Goal: Information Seeking & Learning: Check status

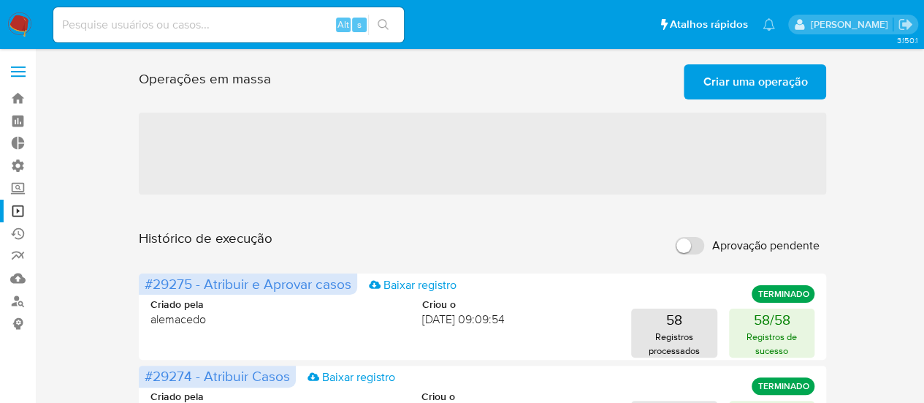
click at [733, 80] on span "Criar uma operação" at bounding box center [755, 82] width 104 height 32
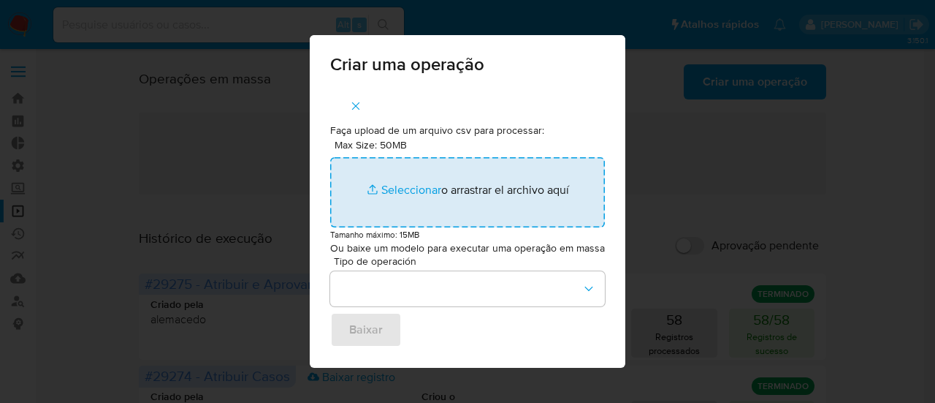
click at [409, 189] on input "Max Size: 50MB Seleccionar archivos" at bounding box center [467, 192] width 275 height 70
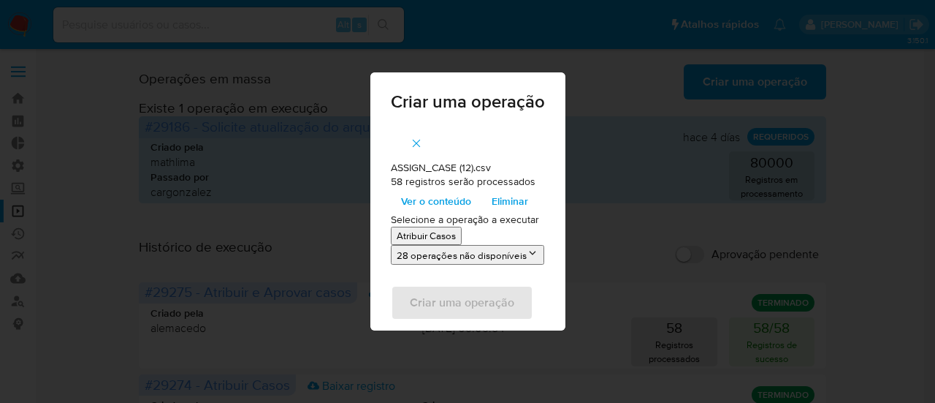
click at [439, 205] on span "Ver o conteúdo" at bounding box center [436, 201] width 70 height 20
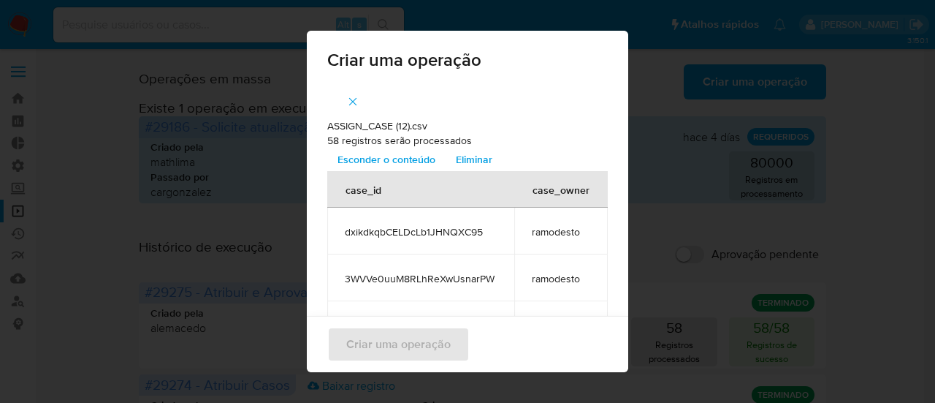
click at [351, 102] on icon "button" at bounding box center [352, 101] width 13 height 13
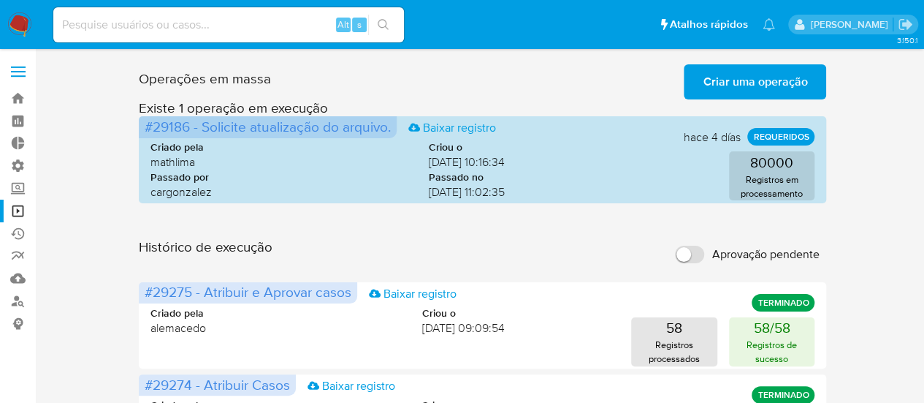
click at [771, 83] on span "Criar uma operação" at bounding box center [755, 82] width 104 height 32
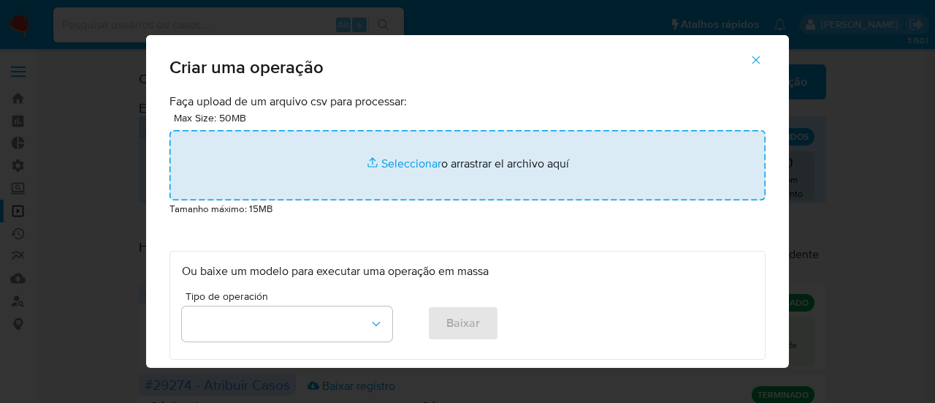
click at [401, 163] on input "file" at bounding box center [468, 165] width 596 height 70
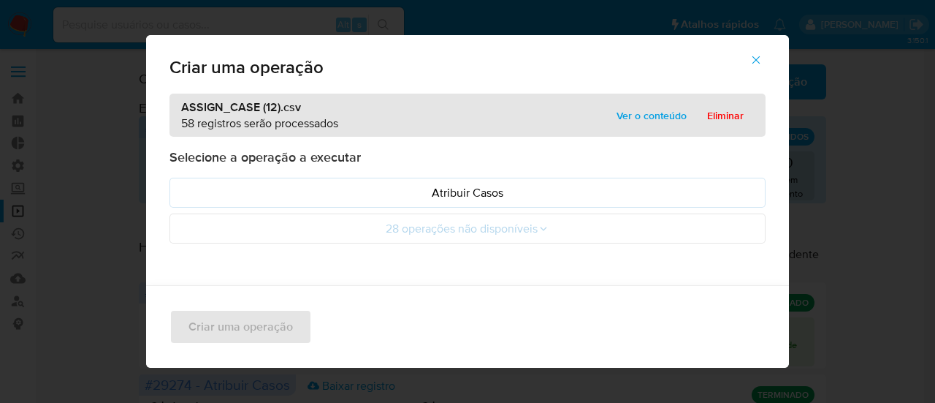
click at [657, 114] on span "Ver o conteúdo" at bounding box center [652, 115] width 70 height 20
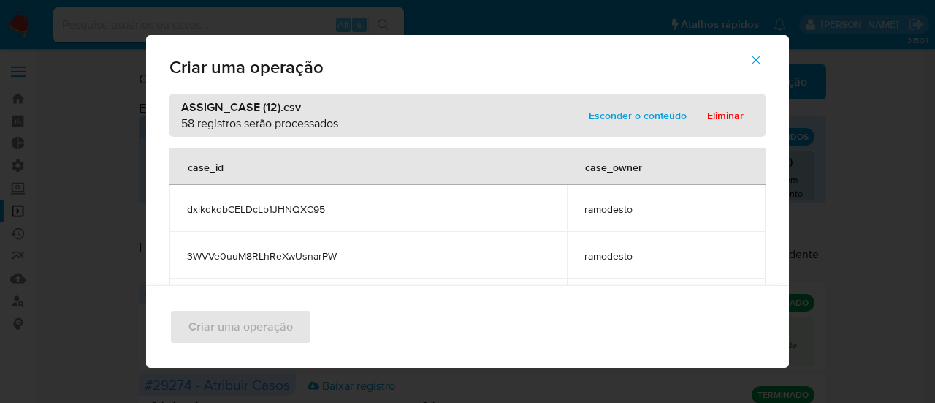
click at [657, 114] on span "Esconder o conteúdo" at bounding box center [638, 115] width 98 height 20
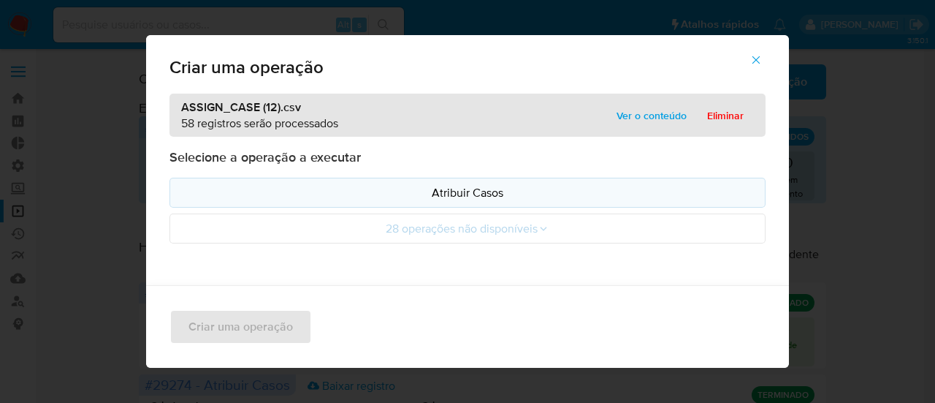
click at [446, 181] on button "Atribuir Casos" at bounding box center [468, 193] width 596 height 30
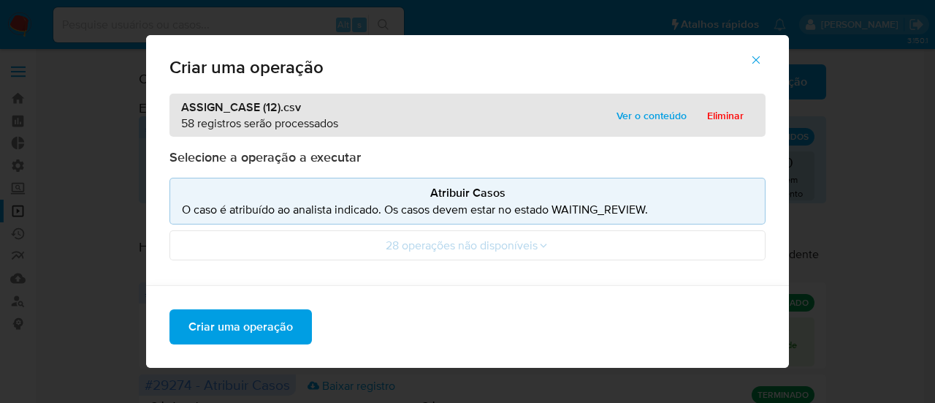
drag, startPoint x: 237, startPoint y: 318, endPoint x: 411, endPoint y: 401, distance: 192.8
click at [237, 318] on span "Criar uma operação" at bounding box center [240, 327] width 104 height 32
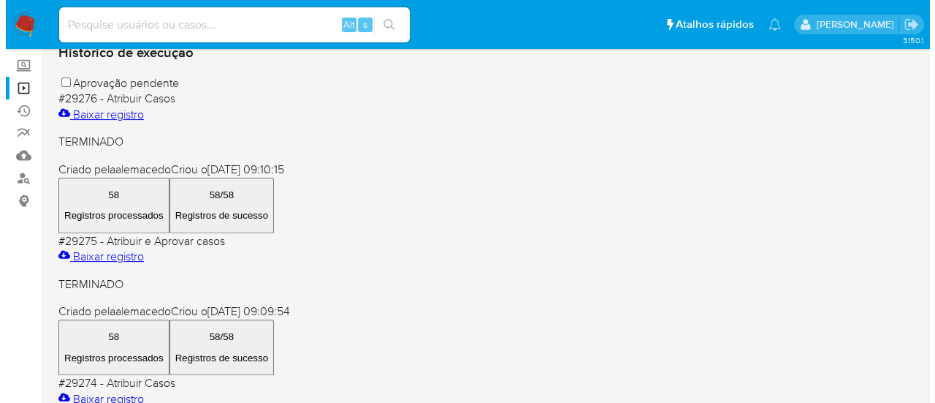
scroll to position [146, 0]
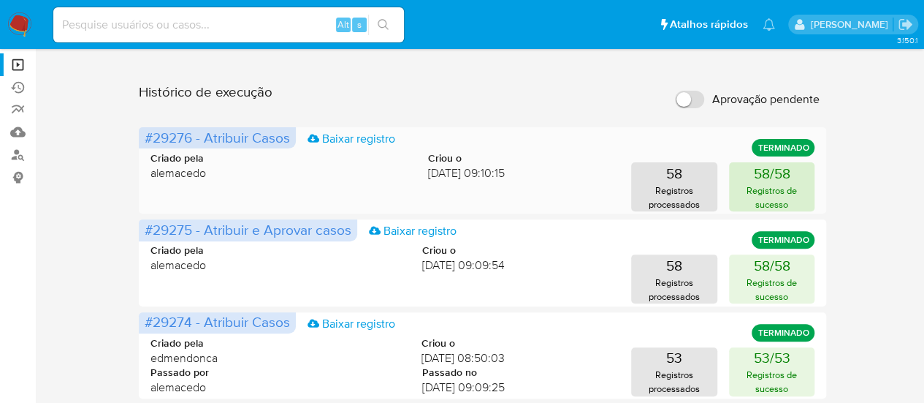
click at [794, 179] on button "58/58 Registros de sucesso" at bounding box center [772, 186] width 86 height 49
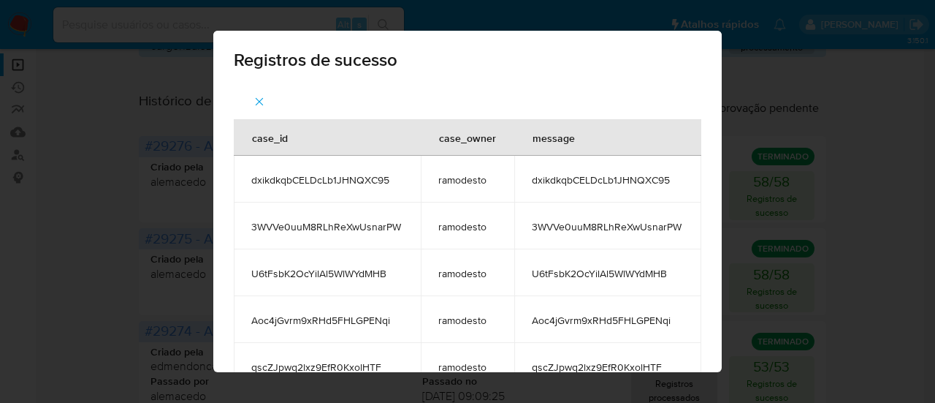
click at [845, 157] on div "Registros de sucesso case_id case_owner message dxikdkqbCELDcLb1JHNQXC95 ramode…" at bounding box center [467, 201] width 935 height 403
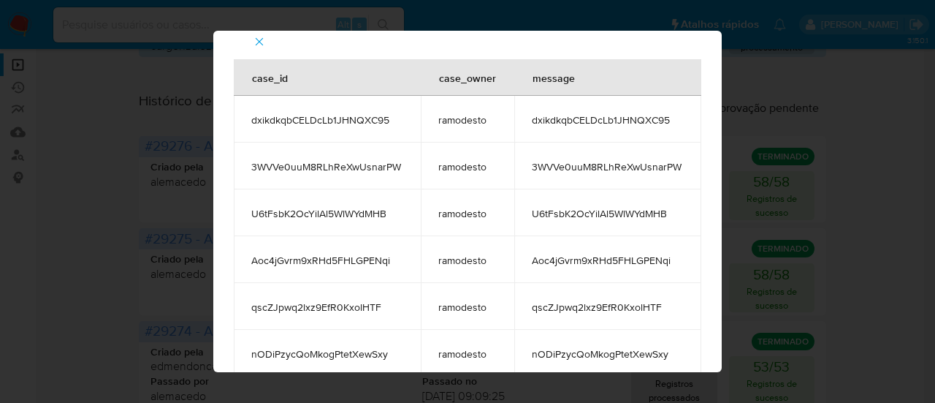
scroll to position [62, 0]
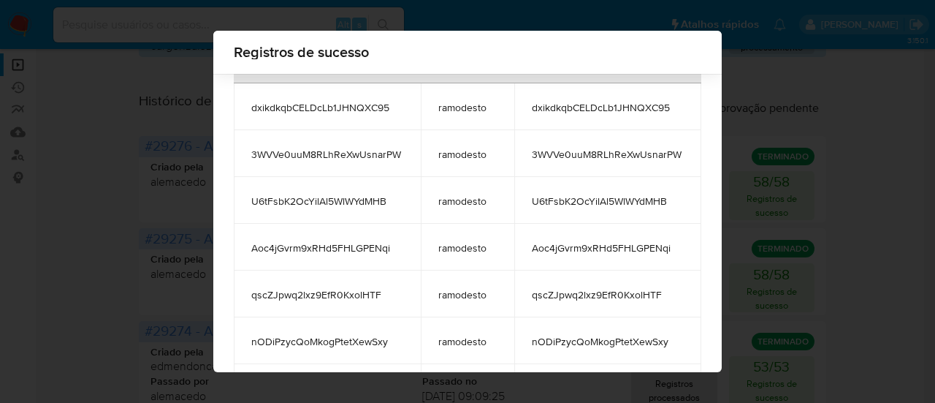
click at [853, 163] on div "Registros de sucesso case_id case_owner message dxikdkqbCELDcLb1JHNQXC95 ramode…" at bounding box center [467, 201] width 935 height 403
click at [134, 113] on div "Registros de sucesso case_id case_owner message dxikdkqbCELDcLb1JHNQXC95 ramode…" at bounding box center [467, 201] width 935 height 403
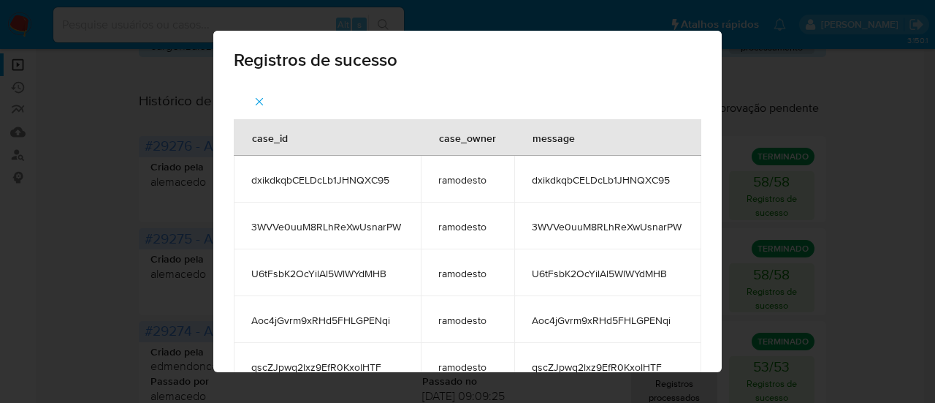
scroll to position [0, 0]
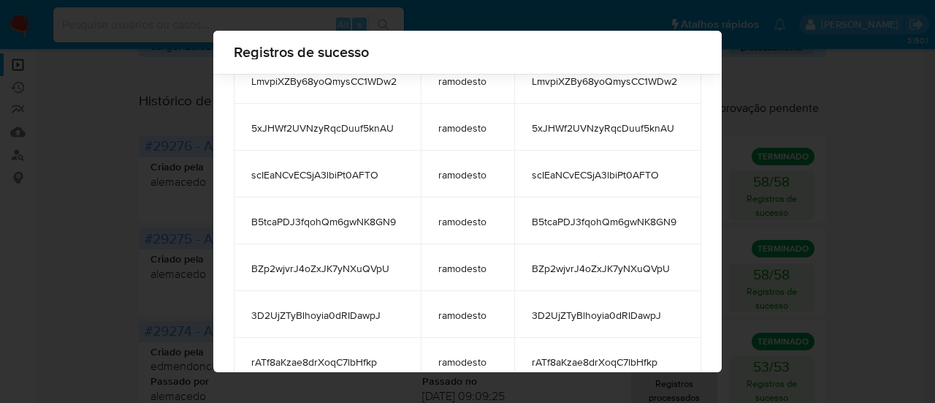
click at [814, 226] on div "Registros de sucesso case_id case_owner message dxikdkqbCELDcLb1JHNQXC95 ramode…" at bounding box center [467, 201] width 935 height 403
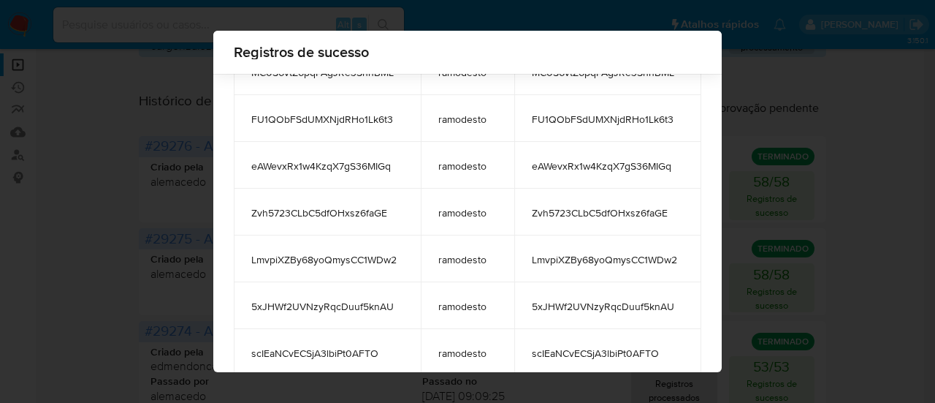
scroll to position [2254, 0]
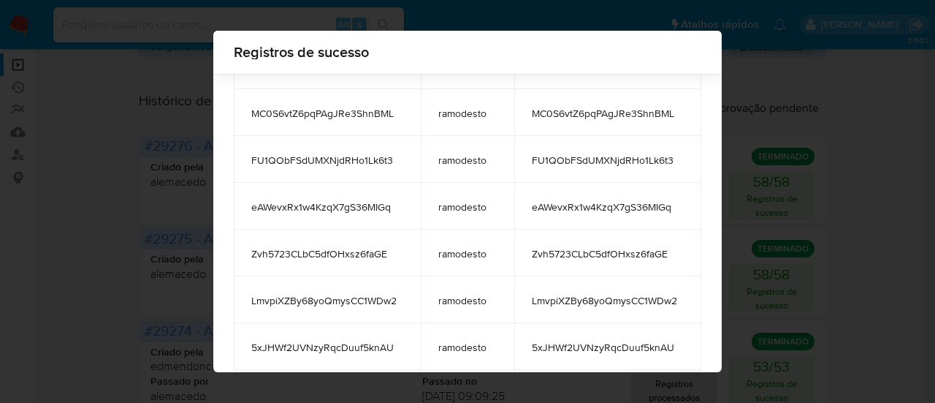
click at [77, 106] on div "Registros de sucesso case_id case_owner message dxikdkqbCELDcLb1JHNQXC95 ramode…" at bounding box center [467, 201] width 935 height 403
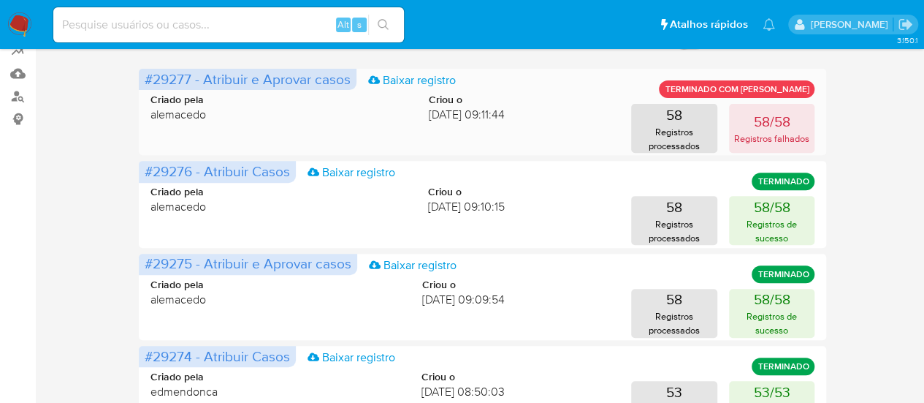
scroll to position [219, 0]
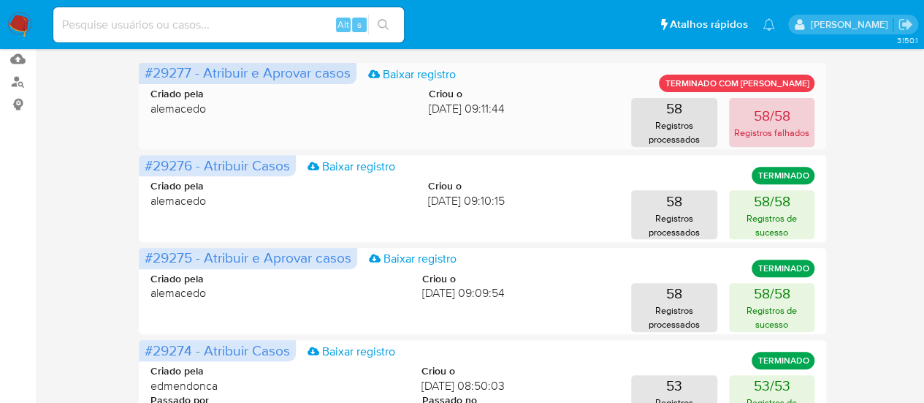
click at [755, 115] on p "58/58" at bounding box center [771, 115] width 37 height 20
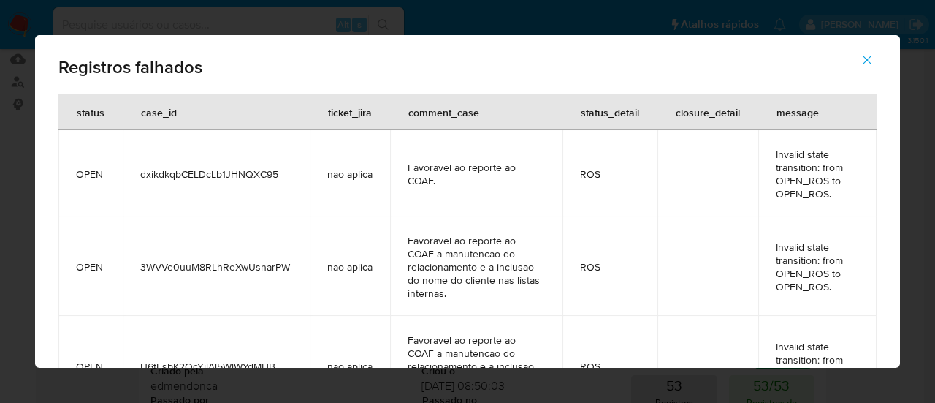
click at [866, 59] on icon "button" at bounding box center [868, 60] width 8 height 8
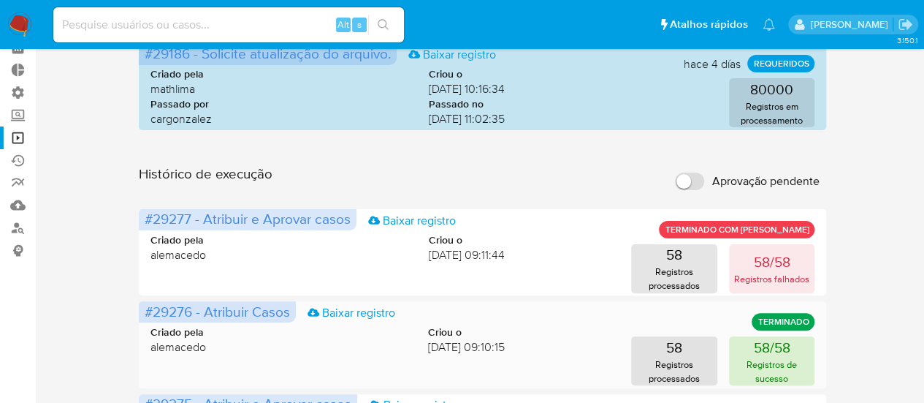
scroll to position [0, 0]
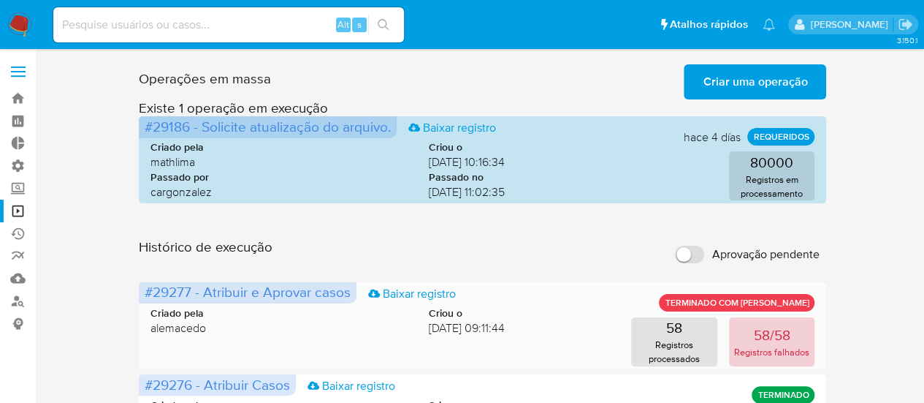
click at [765, 352] on p "Registros falhados" at bounding box center [771, 352] width 75 height 14
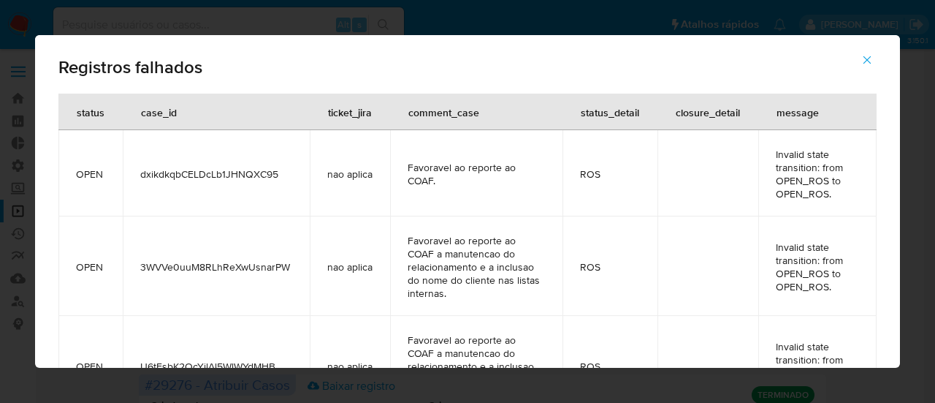
click at [872, 56] on icon "button" at bounding box center [867, 59] width 13 height 13
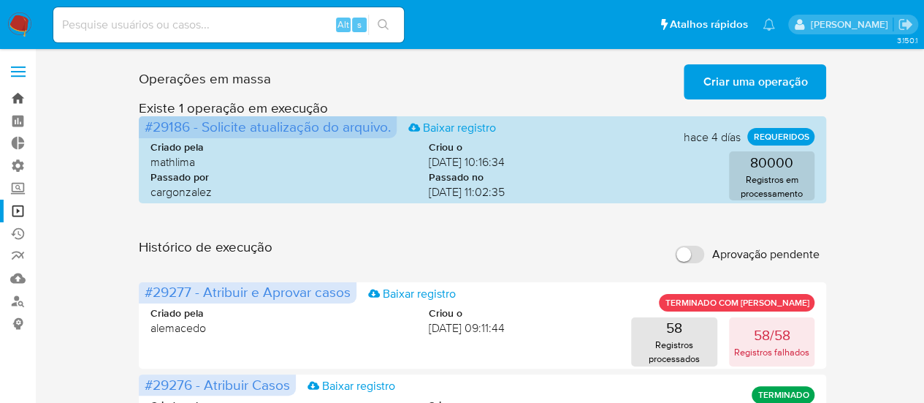
click at [22, 93] on link "Bandeja" at bounding box center [87, 98] width 174 height 23
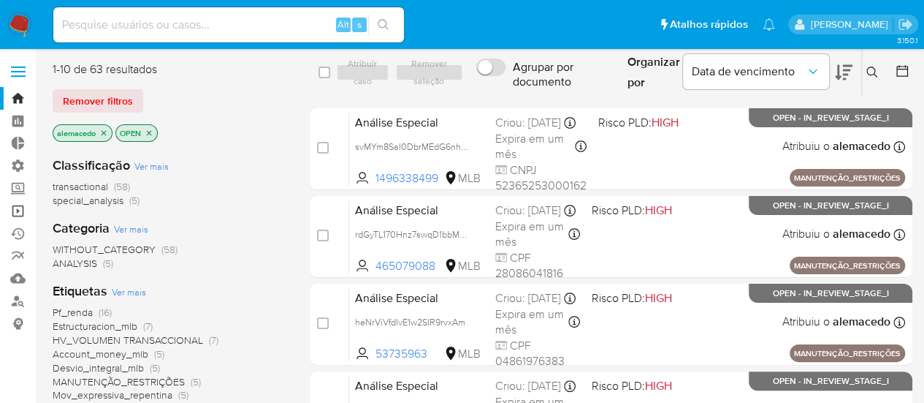
click at [13, 207] on link "Operações em massa" at bounding box center [87, 210] width 174 height 23
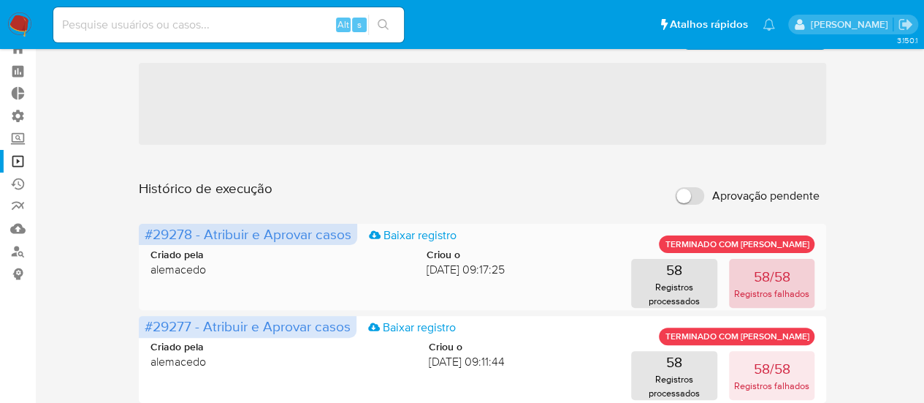
scroll to position [73, 0]
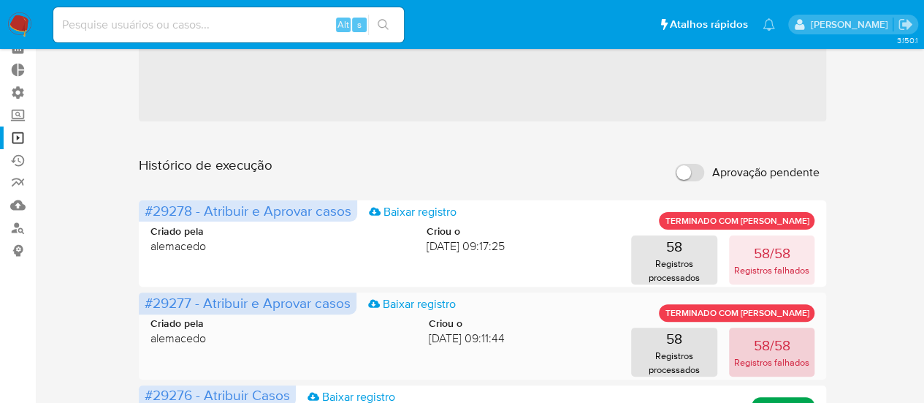
click at [774, 359] on p "Registros falhados" at bounding box center [771, 362] width 75 height 14
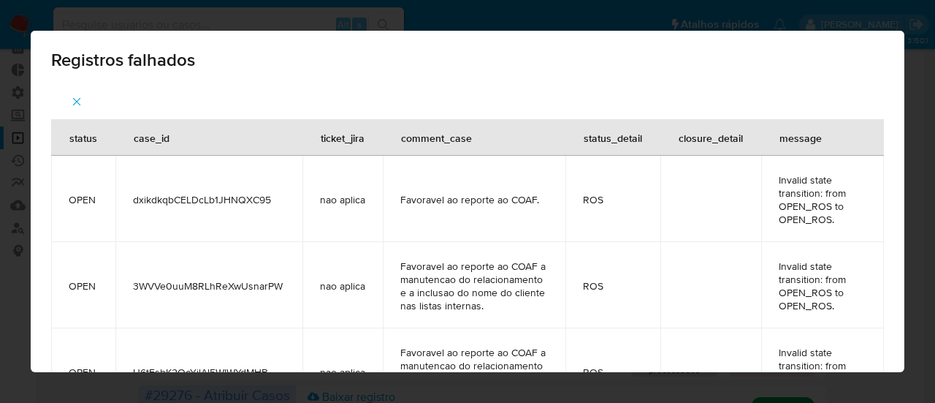
click at [920, 144] on div "Registros falhados status case_id ticket_jira comment_case status_detail closur…" at bounding box center [467, 201] width 935 height 403
click at [75, 103] on icon "button" at bounding box center [77, 102] width 8 height 8
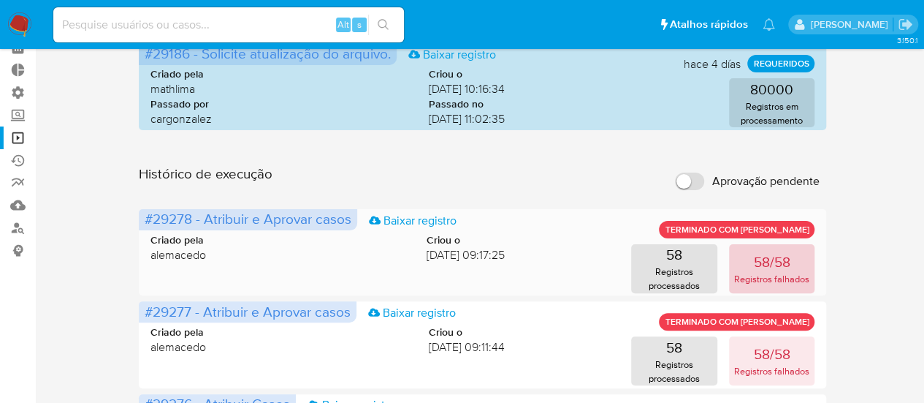
click at [749, 259] on button "58/58 Registros falhados" at bounding box center [772, 268] width 86 height 49
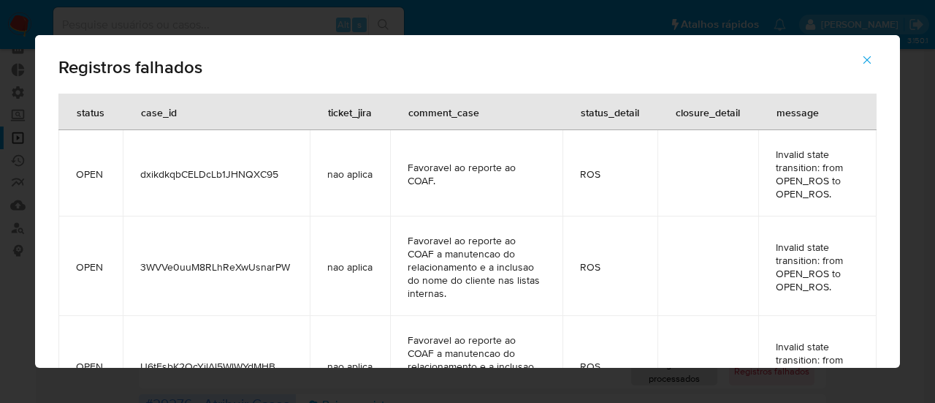
drag, startPoint x: 864, startPoint y: 57, endPoint x: 735, endPoint y: 166, distance: 168.5
click at [856, 58] on button "button" at bounding box center [867, 59] width 51 height 35
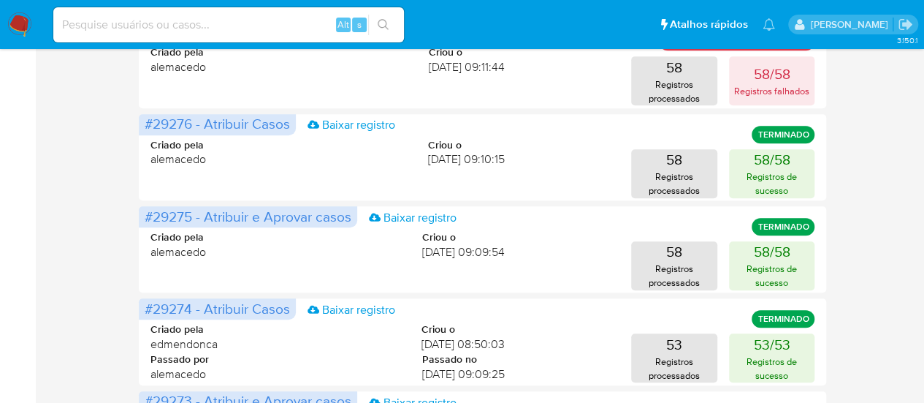
scroll to position [365, 0]
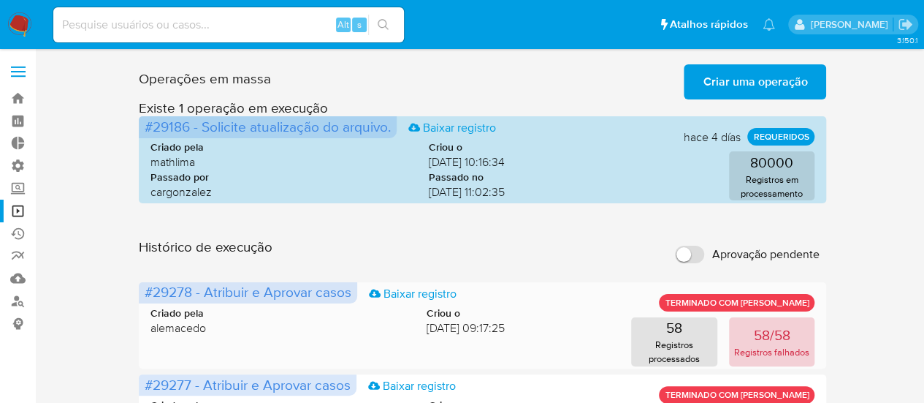
click at [785, 347] on p "Registros falhados" at bounding box center [771, 352] width 75 height 14
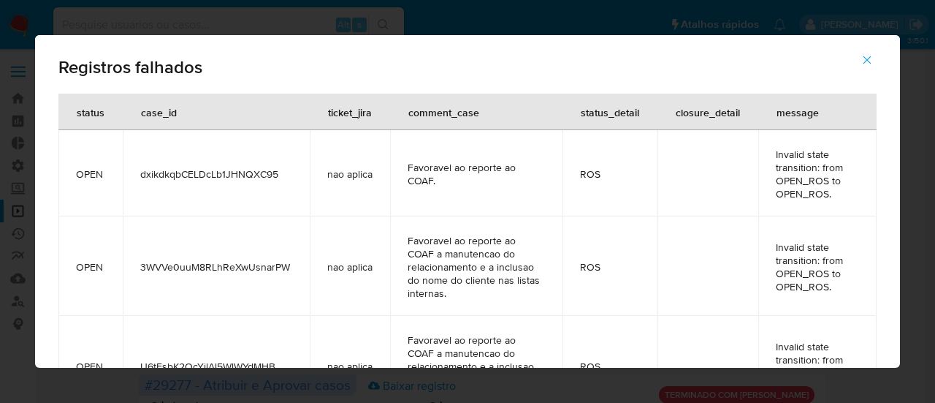
click at [867, 62] on icon "button" at bounding box center [867, 59] width 13 height 13
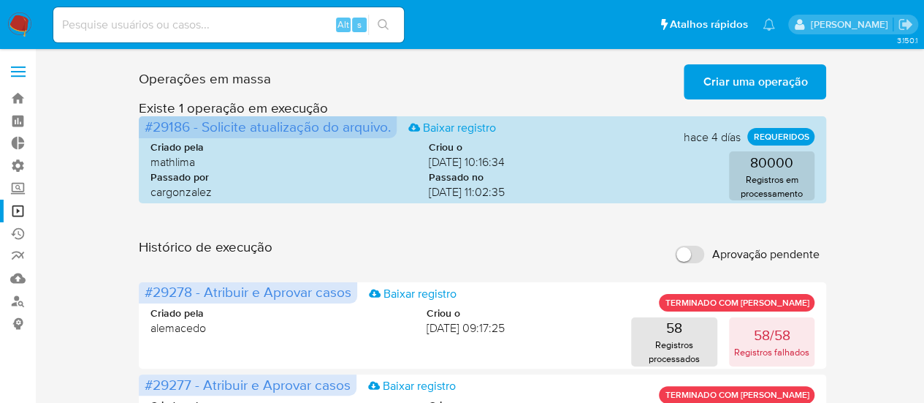
scroll to position [73, 0]
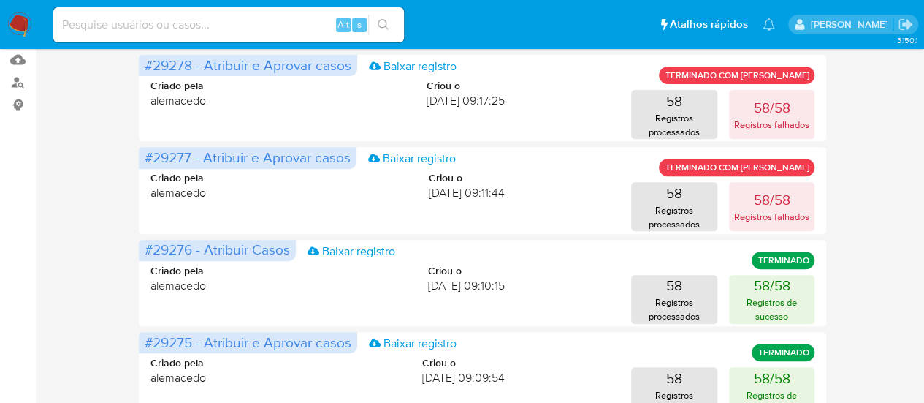
scroll to position [219, 0]
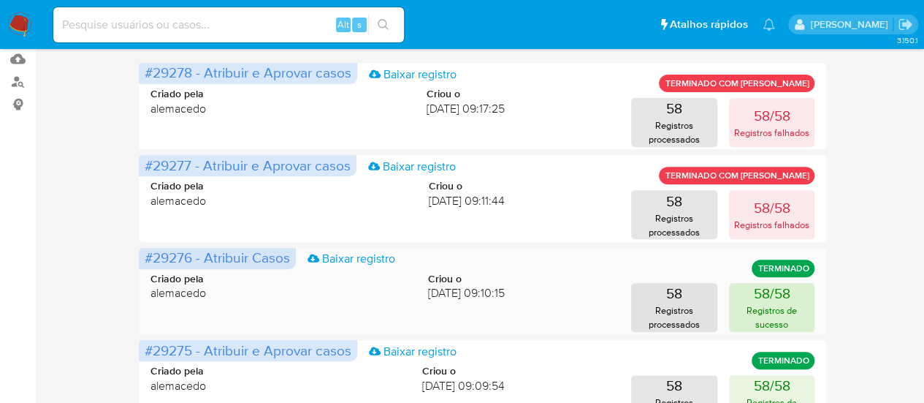
click at [758, 292] on p "58/58" at bounding box center [771, 293] width 37 height 20
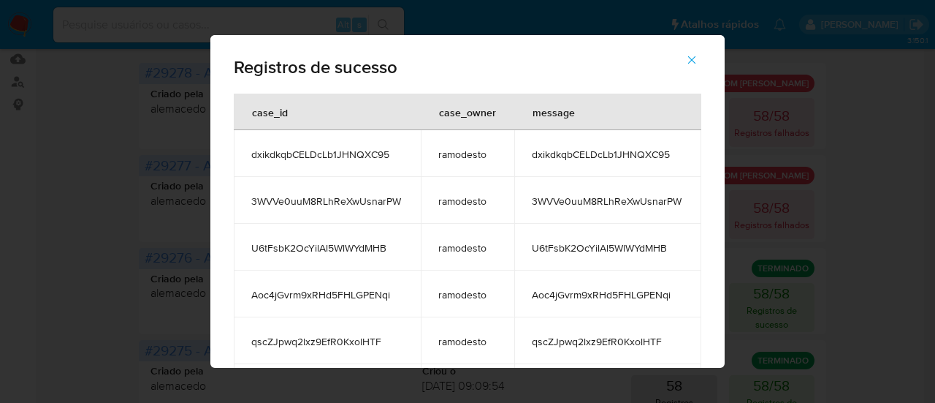
click at [696, 60] on icon "button" at bounding box center [691, 59] width 13 height 13
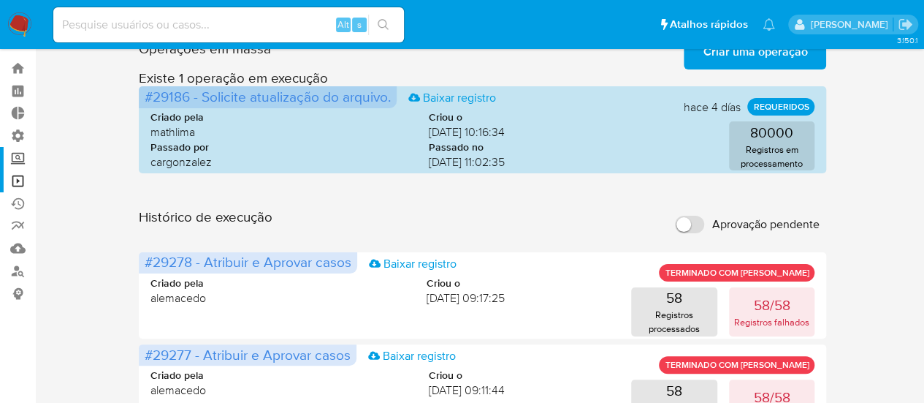
scroll to position [0, 0]
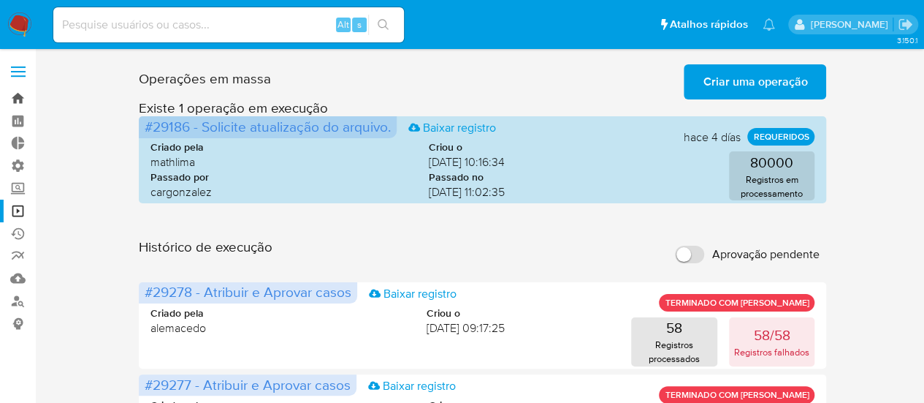
click at [13, 102] on link "Bandeja" at bounding box center [87, 98] width 174 height 23
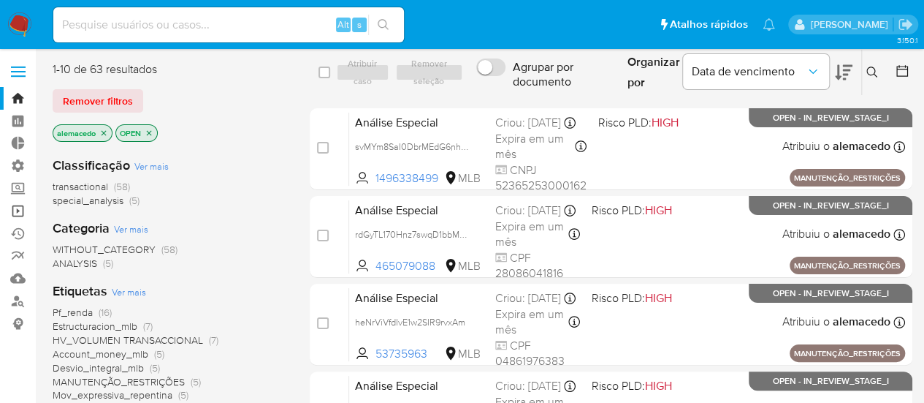
click at [25, 205] on link "Operações em massa" at bounding box center [87, 210] width 174 height 23
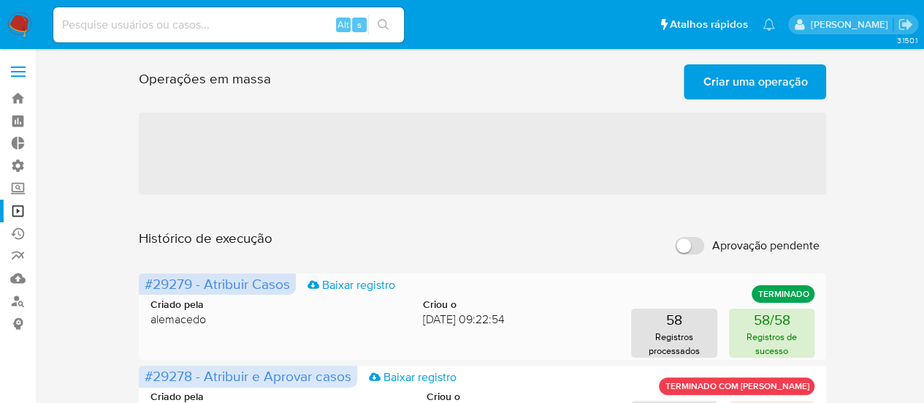
scroll to position [146, 0]
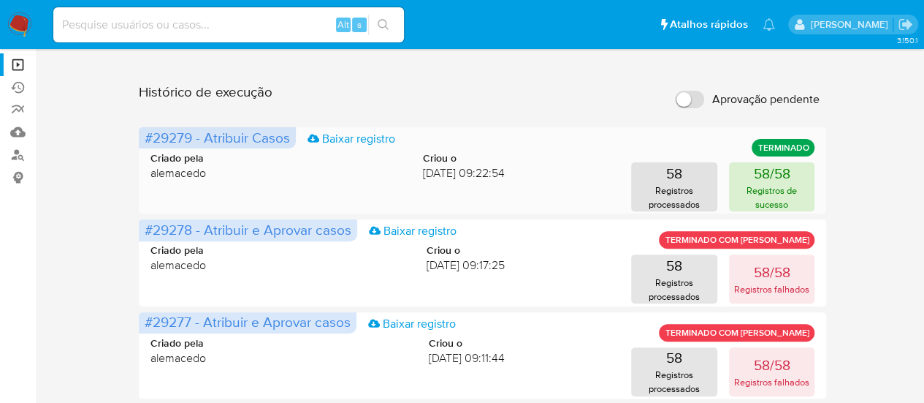
click at [774, 180] on p "58/58" at bounding box center [771, 173] width 37 height 20
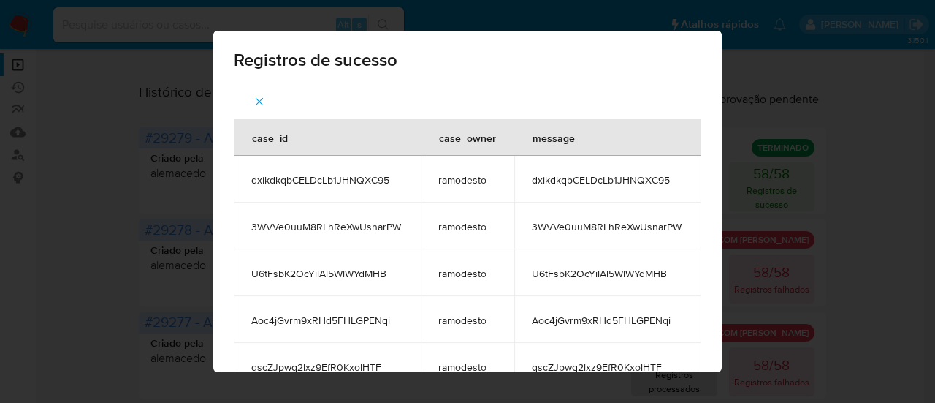
click at [254, 98] on icon "button" at bounding box center [259, 101] width 13 height 13
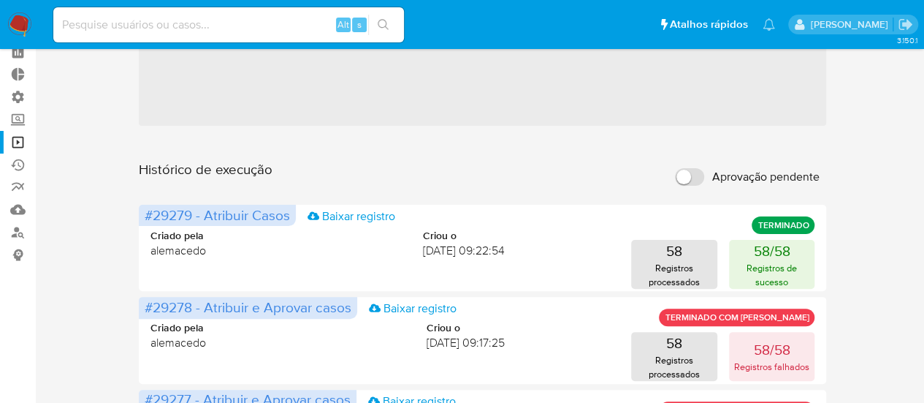
scroll to position [0, 0]
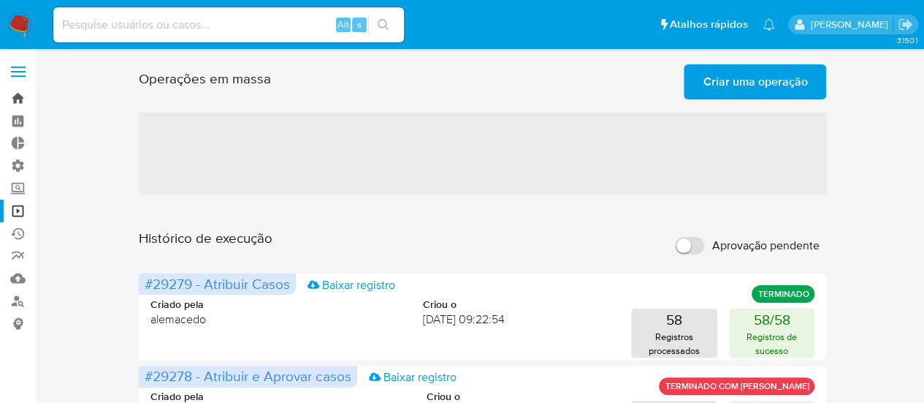
click at [16, 100] on link "Bandeja" at bounding box center [87, 98] width 174 height 23
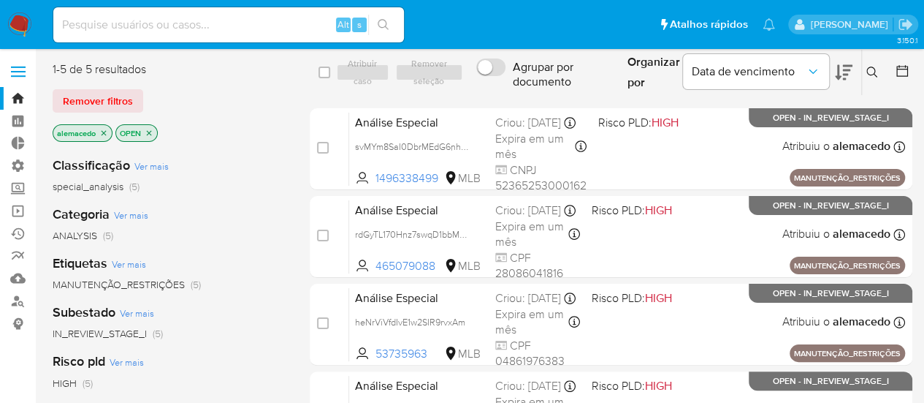
drag, startPoint x: 98, startPoint y: 99, endPoint x: 110, endPoint y: 28, distance: 71.1
click at [97, 96] on span "Remover filtros" at bounding box center [98, 101] width 70 height 20
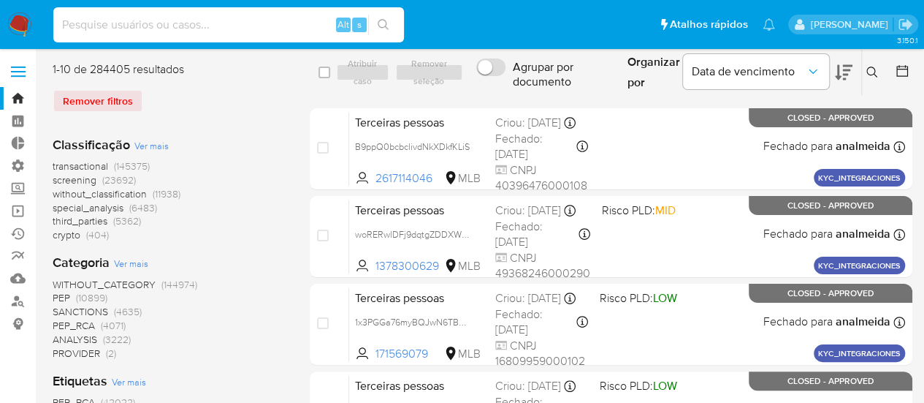
click at [110, 18] on input at bounding box center [228, 24] width 351 height 19
paste input "1923363426"
type input "1923363426"
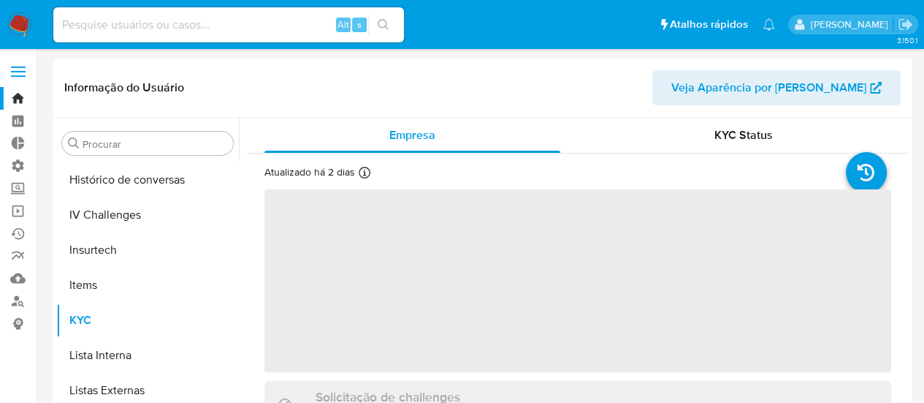
scroll to position [617, 0]
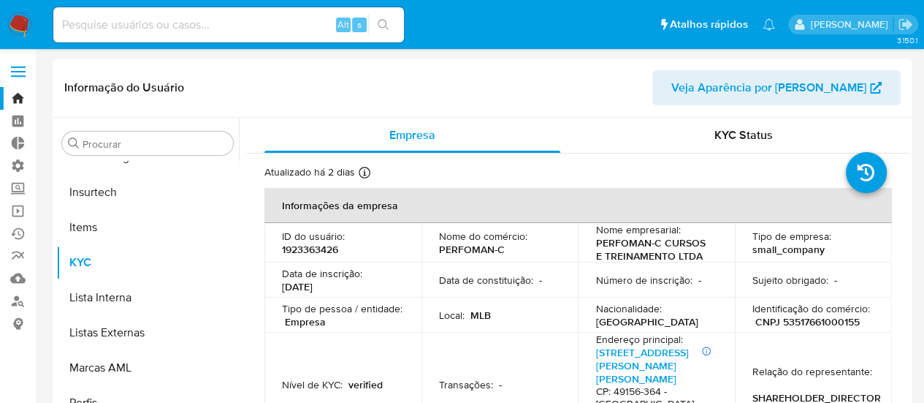
select select "10"
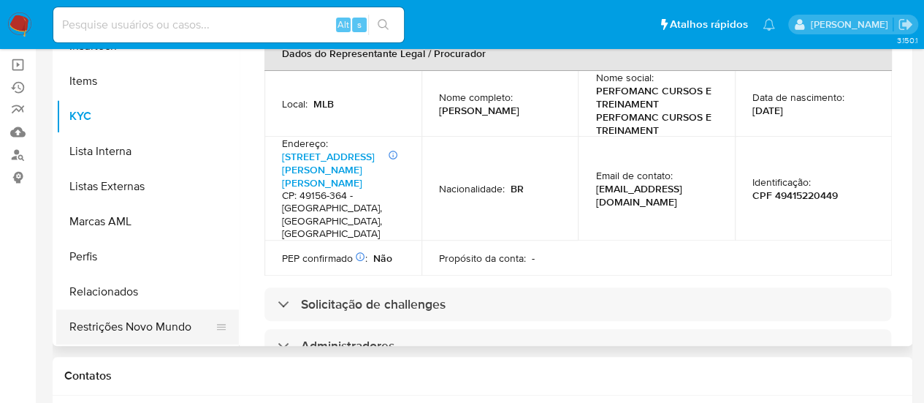
scroll to position [511, 0]
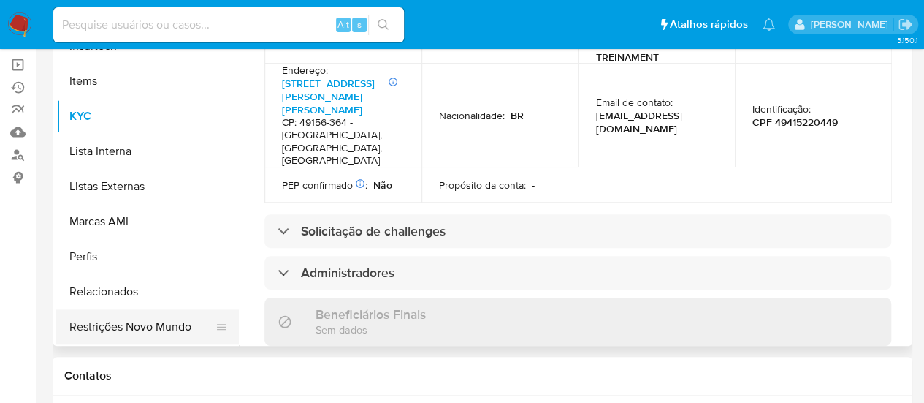
click at [184, 319] on button "Restrições Novo Mundo" at bounding box center [141, 326] width 171 height 35
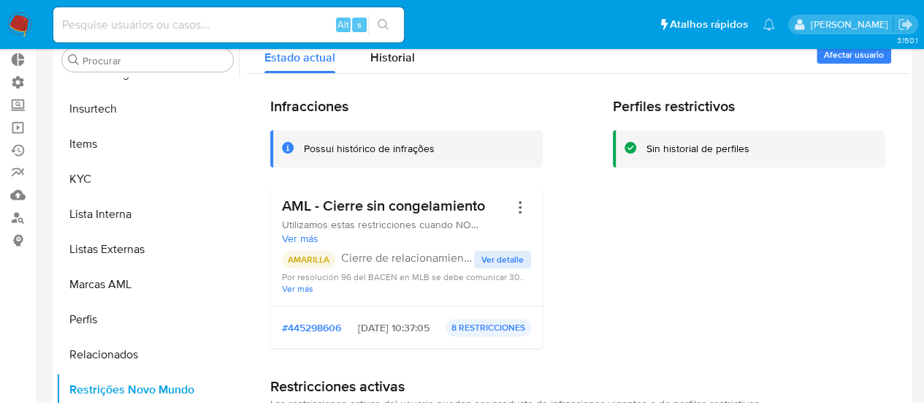
scroll to position [0, 0]
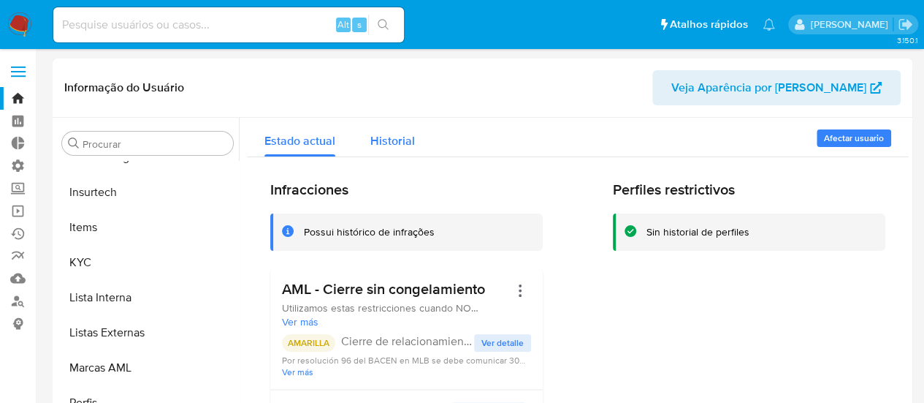
click at [387, 144] on span "Historial" at bounding box center [392, 140] width 45 height 17
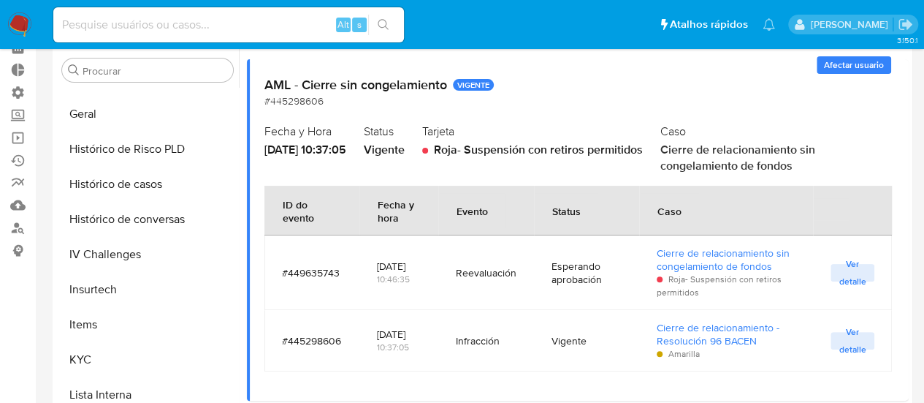
scroll to position [398, 0]
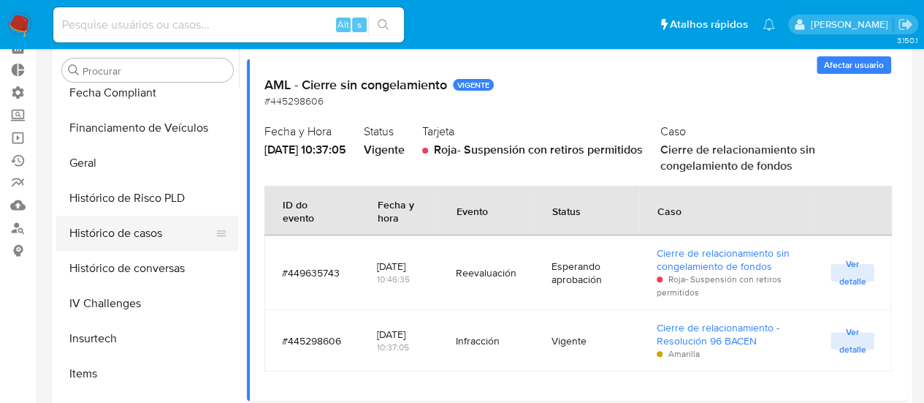
click at [151, 231] on button "Histórico de casos" at bounding box center [141, 233] width 171 height 35
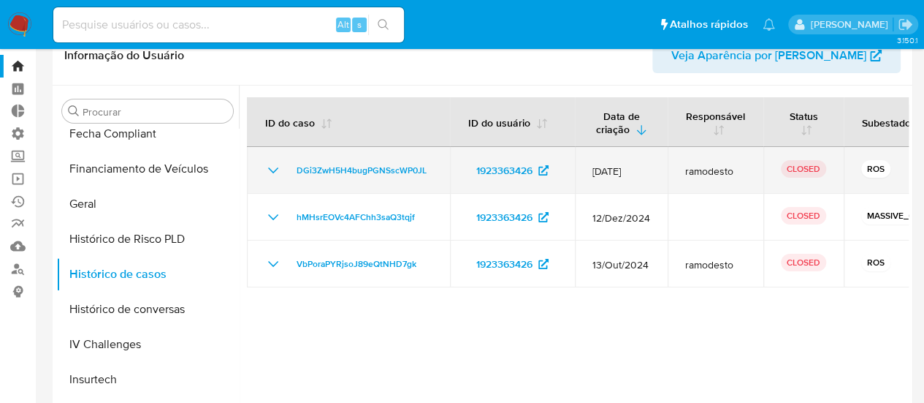
scroll to position [0, 0]
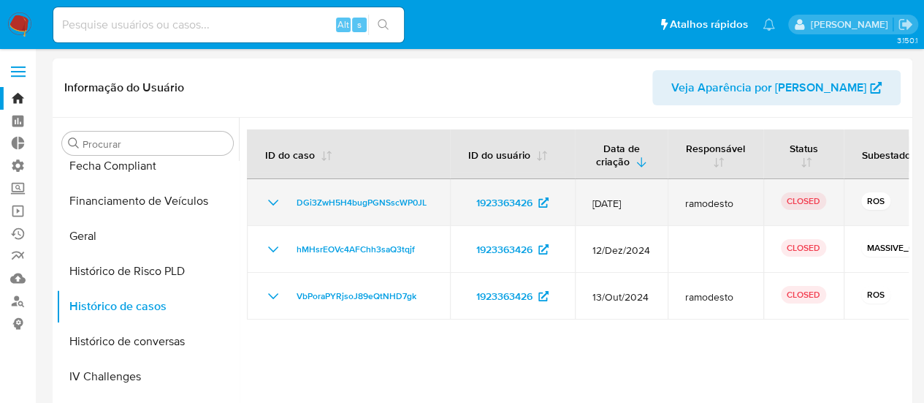
click at [275, 204] on icon "Mostrar/Ocultar" at bounding box center [273, 203] width 18 height 18
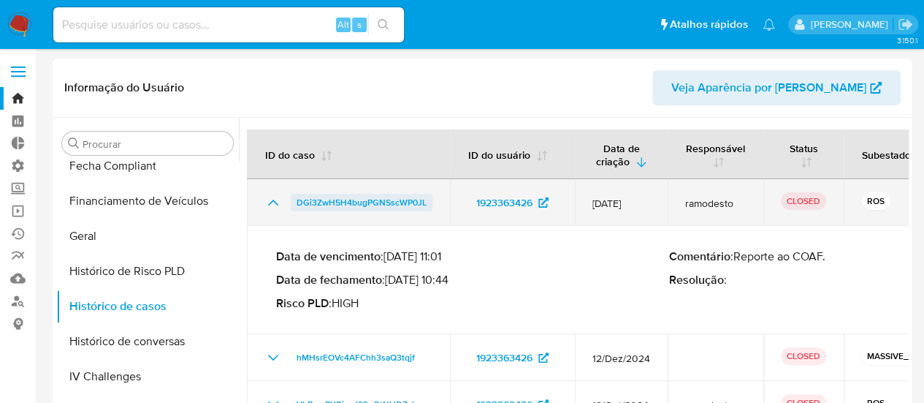
click at [310, 204] on span "DGi3ZwH5H4bugPGNSscWP0JL" at bounding box center [362, 203] width 130 height 18
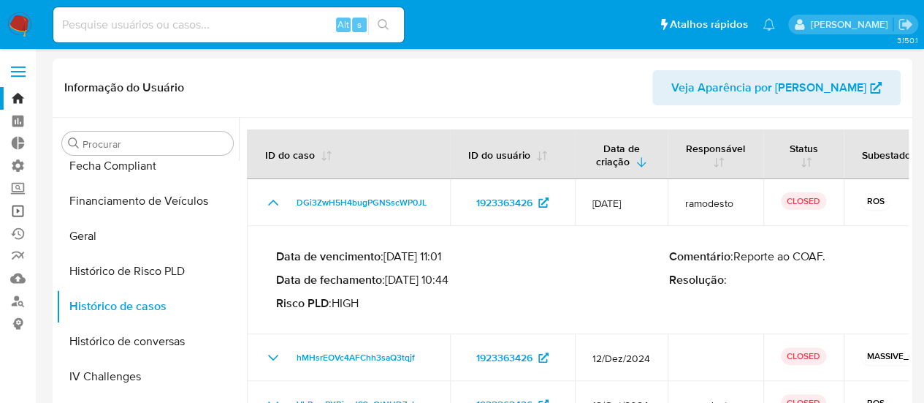
click at [12, 211] on link "Operações em massa" at bounding box center [87, 210] width 174 height 23
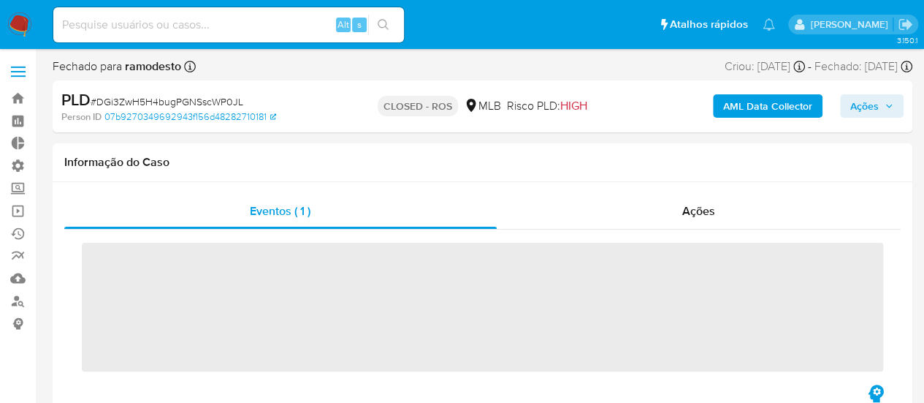
scroll to position [617, 0]
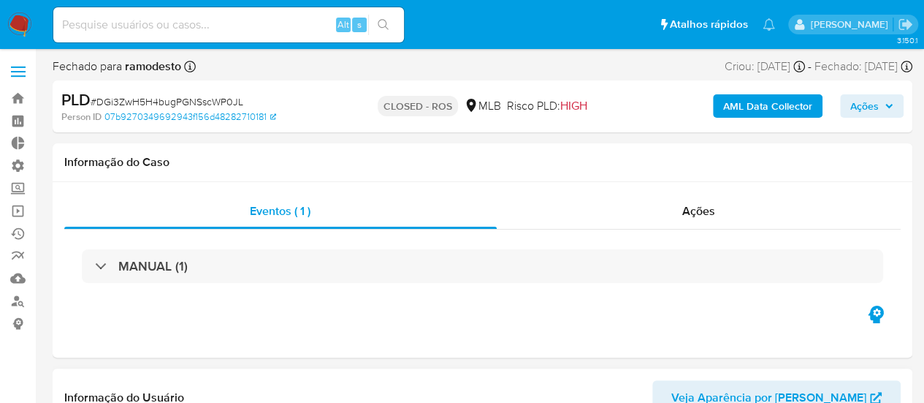
select select "10"
click at [706, 210] on span "Ações" at bounding box center [698, 210] width 33 height 17
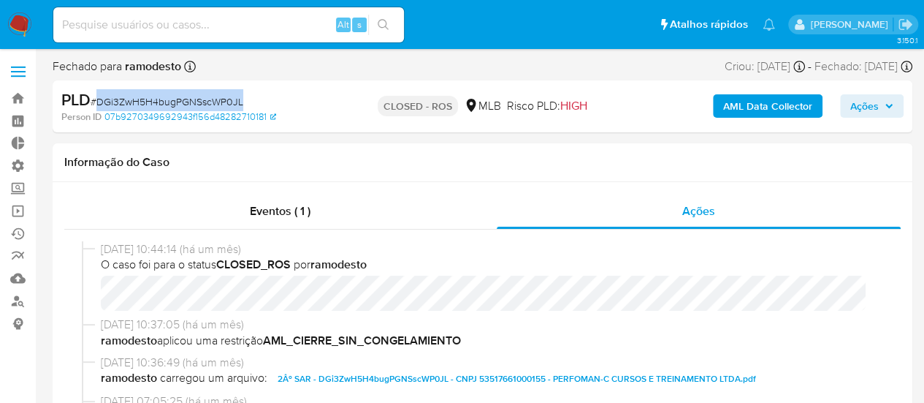
drag, startPoint x: 99, startPoint y: 105, endPoint x: 261, endPoint y: 100, distance: 162.3
click at [262, 100] on div "PLD # DGi3ZwH5H4bugPGNSscWP0JL" at bounding box center [198, 100] width 275 height 22
copy span "DGi3ZwH5H4bugPGNSscWP0JL"
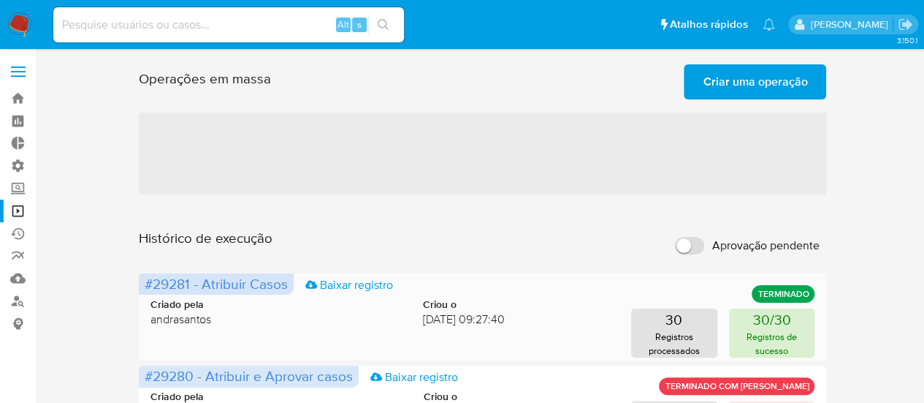
click at [782, 340] on p "Registros de sucesso" at bounding box center [772, 344] width 77 height 28
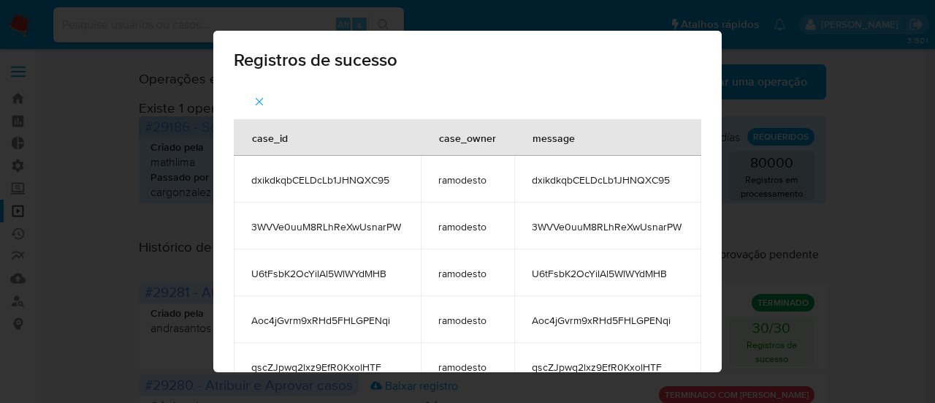
click at [256, 103] on icon "button" at bounding box center [260, 102] width 8 height 8
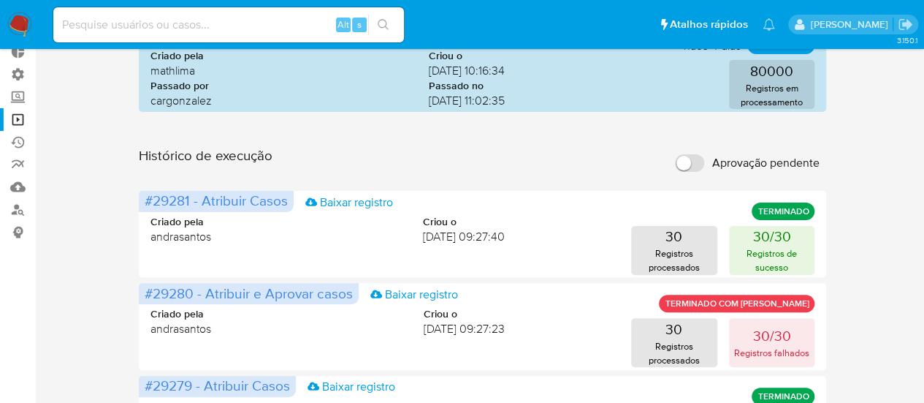
scroll to position [146, 0]
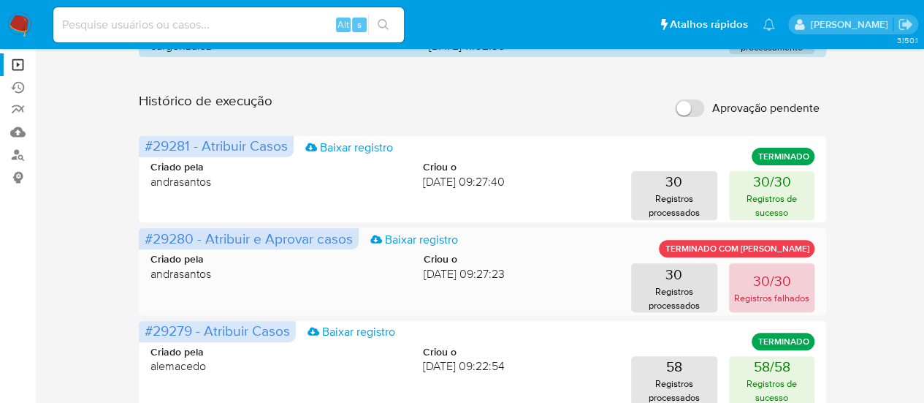
click at [767, 294] on p "Registros falhados" at bounding box center [771, 298] width 75 height 14
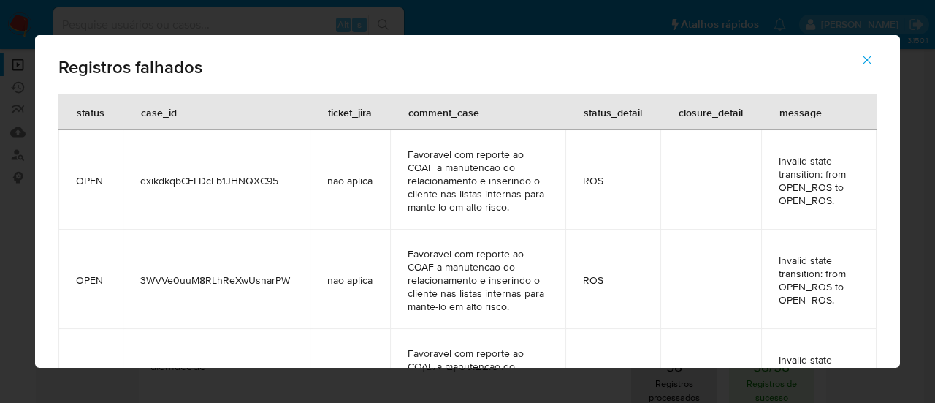
click at [862, 60] on icon "button" at bounding box center [867, 59] width 13 height 13
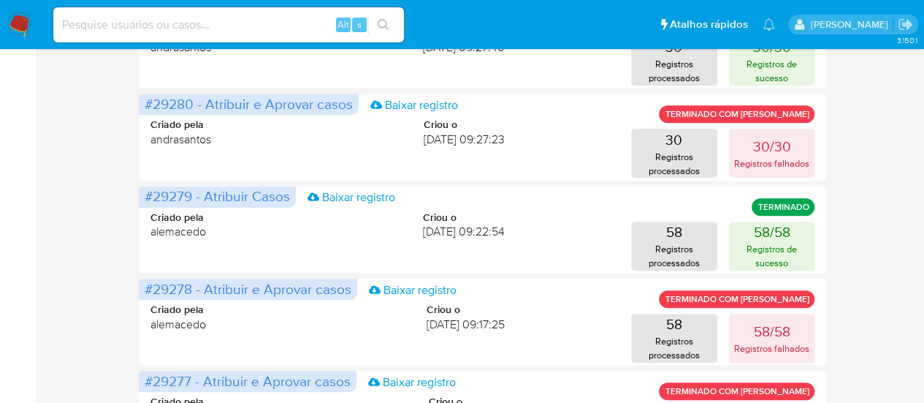
scroll to position [219, 0]
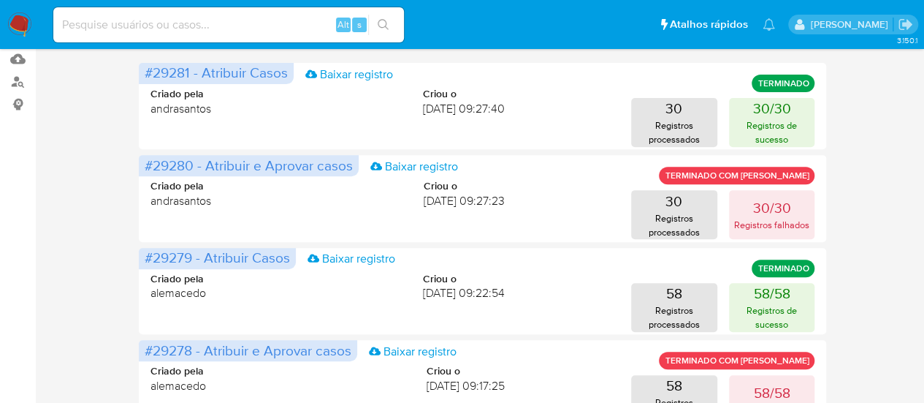
click at [125, 31] on input at bounding box center [228, 24] width 351 height 19
paste input "1440205434"
type input "1440205434"
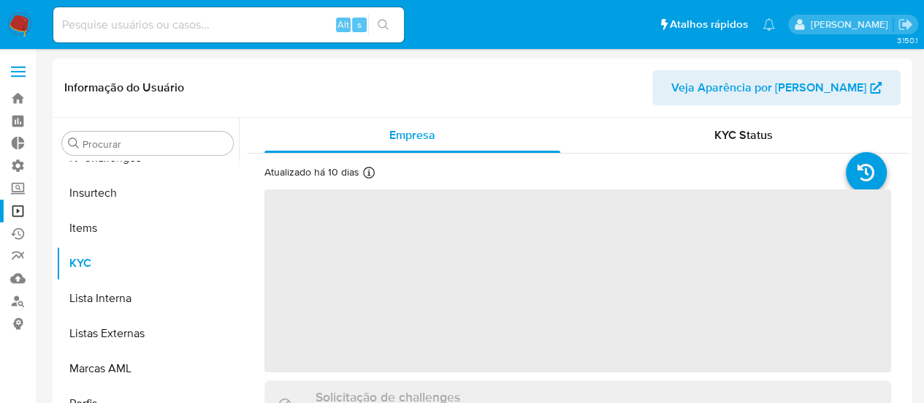
scroll to position [617, 0]
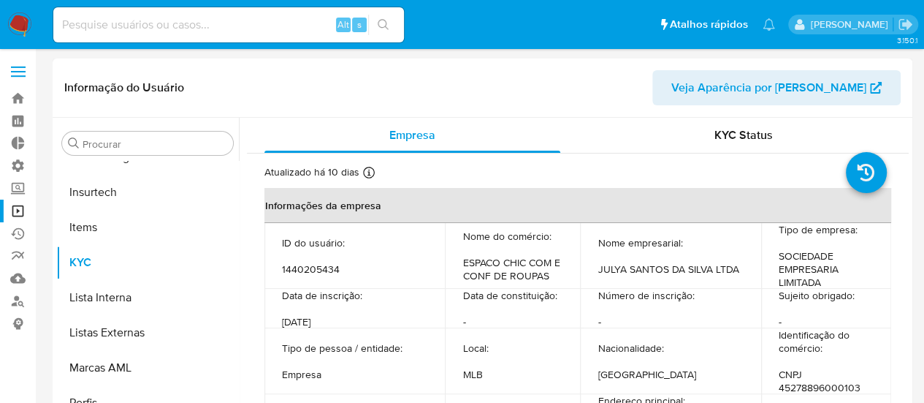
select select "10"
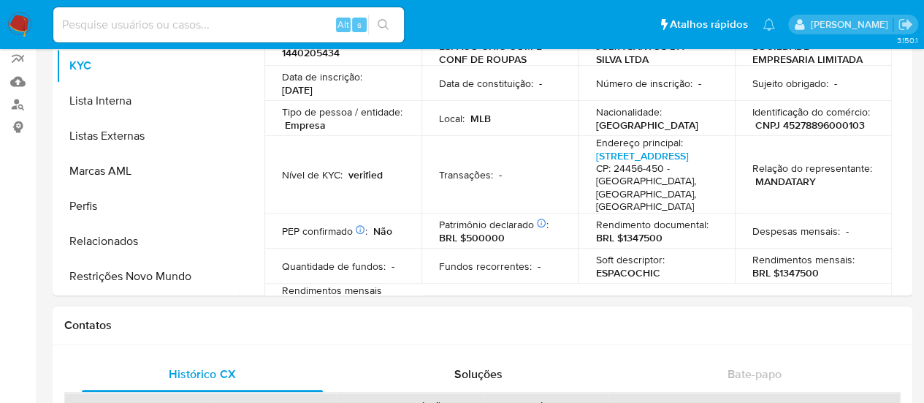
scroll to position [219, 0]
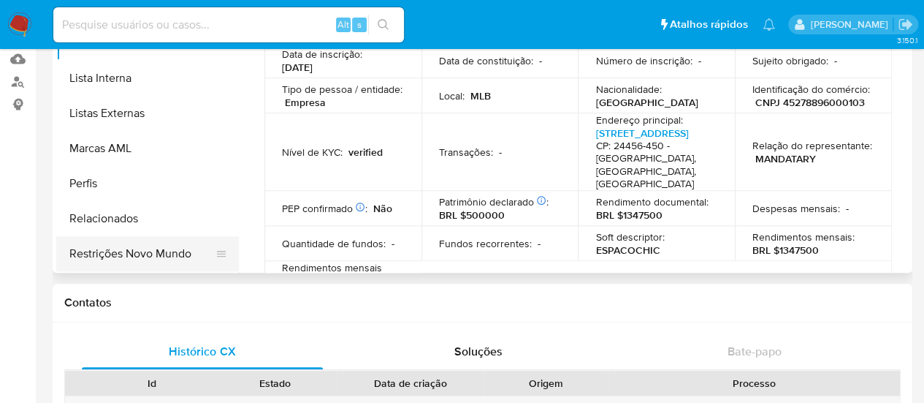
click at [139, 255] on button "Restrições Novo Mundo" at bounding box center [141, 253] width 171 height 35
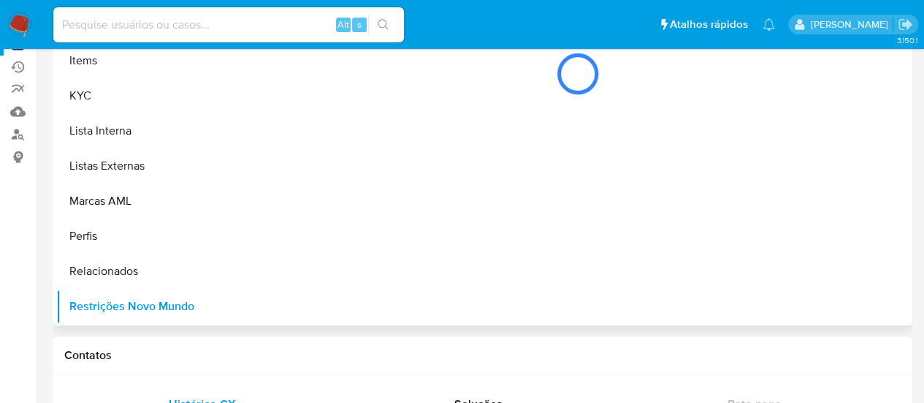
scroll to position [73, 0]
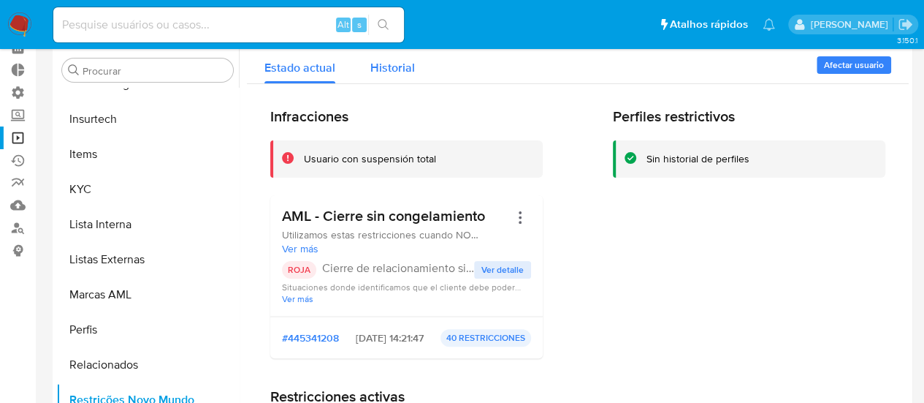
click at [400, 66] on span "Historial" at bounding box center [392, 67] width 45 height 17
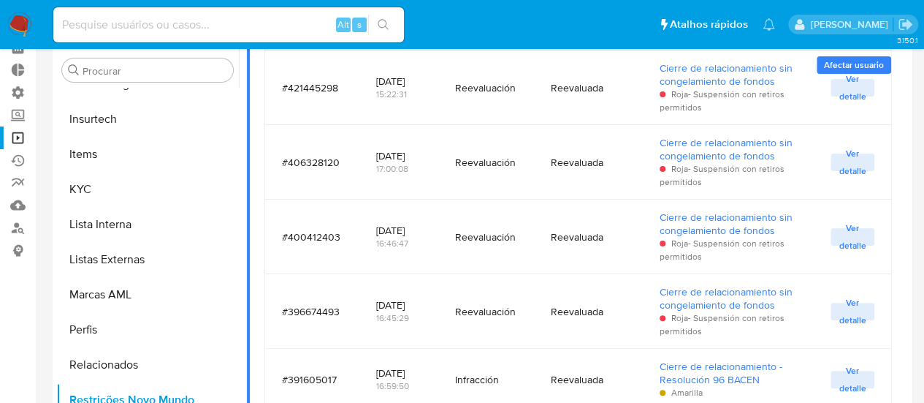
scroll to position [748, 0]
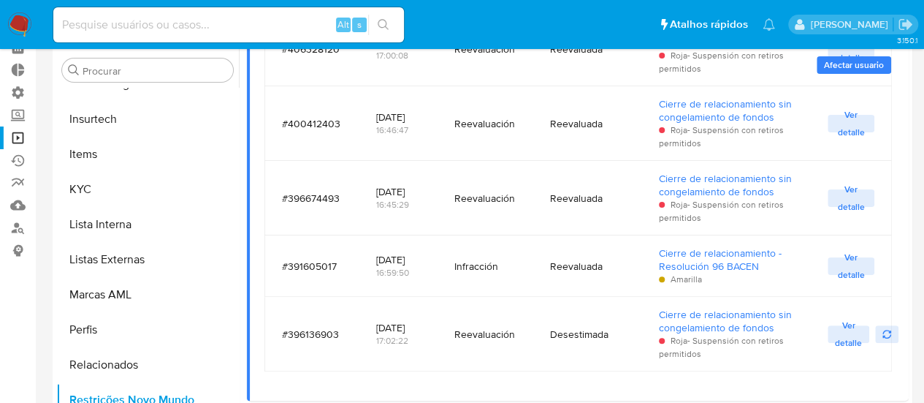
click at [150, 23] on input at bounding box center [228, 24] width 351 height 19
paste input "2178076399"
type input "2178076399"
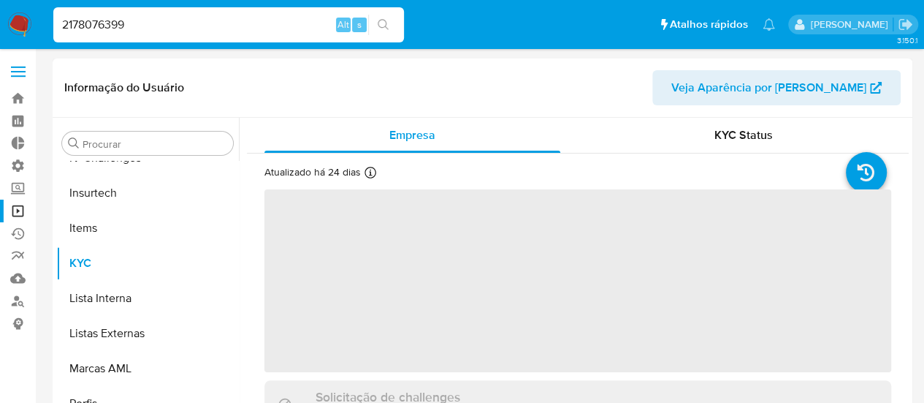
scroll to position [617, 0]
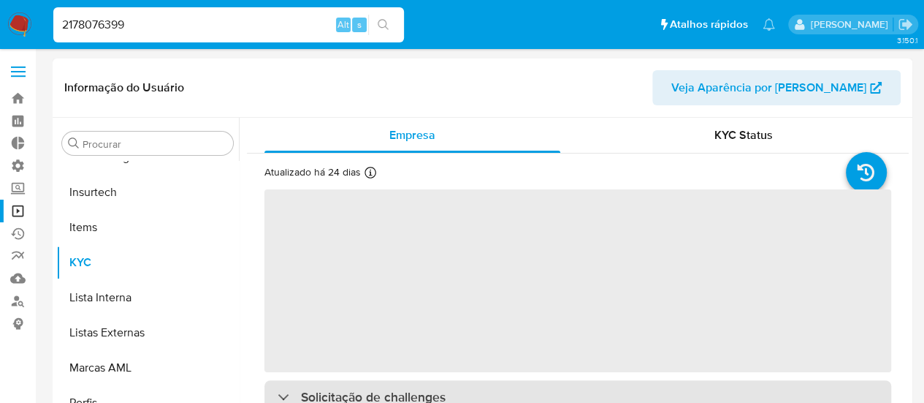
select select "10"
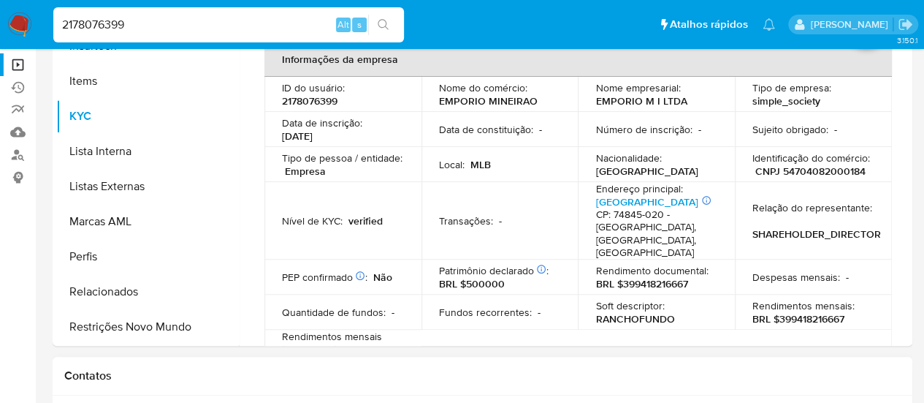
scroll to position [219, 0]
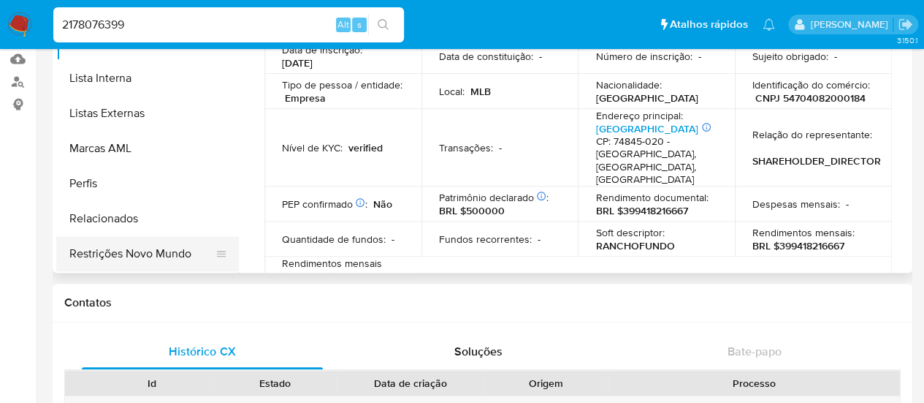
click at [140, 248] on button "Restrições Novo Mundo" at bounding box center [141, 253] width 171 height 35
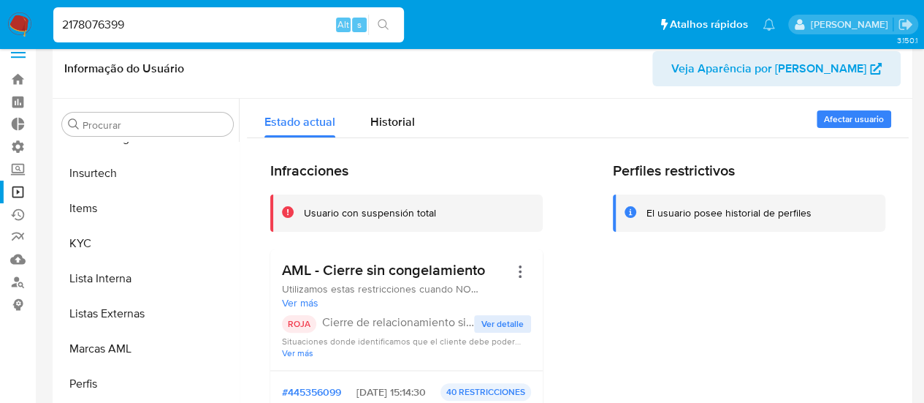
scroll to position [0, 0]
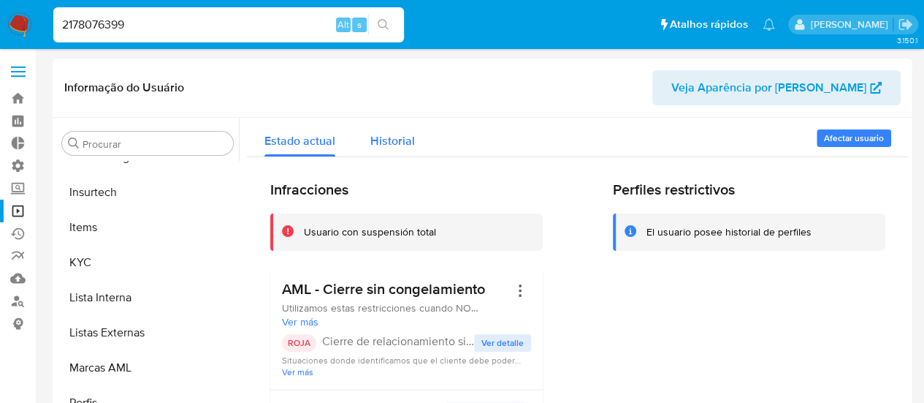
click at [384, 144] on span "Historial" at bounding box center [392, 140] width 45 height 17
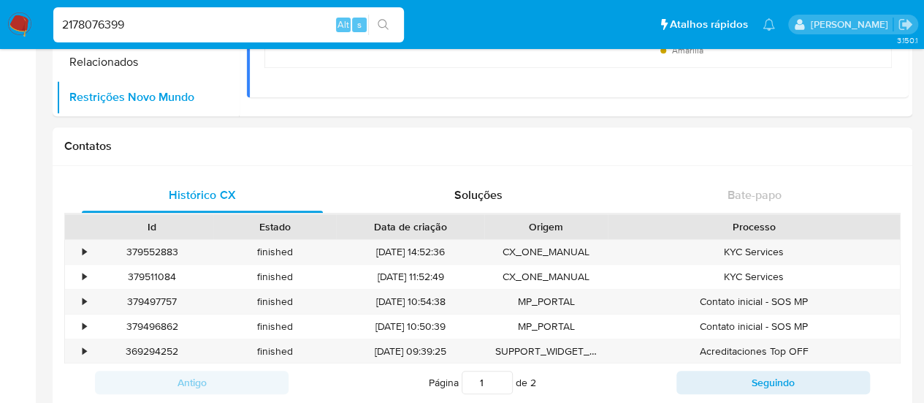
scroll to position [292, 0]
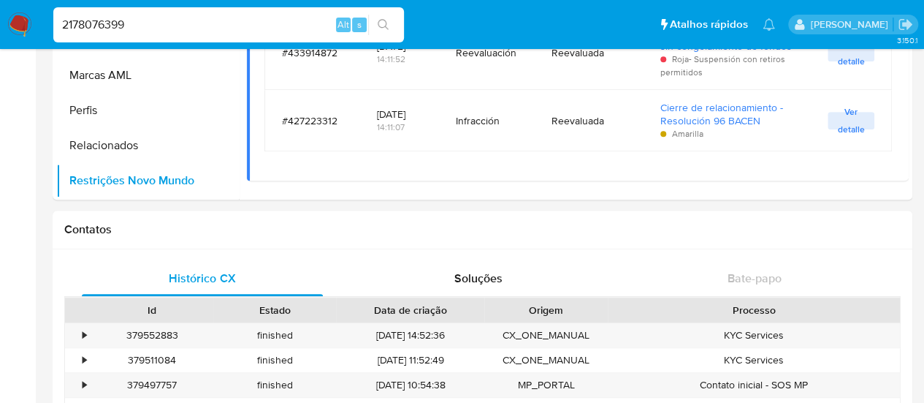
drag, startPoint x: 177, startPoint y: 23, endPoint x: 26, endPoint y: 23, distance: 150.5
click at [26, 23] on nav "Pausado Ver notificaciones 2178076399 Alt s Atalhos rápidos Presiona las siguie…" at bounding box center [462, 24] width 924 height 49
paste input "1503266942"
type input "1503266942"
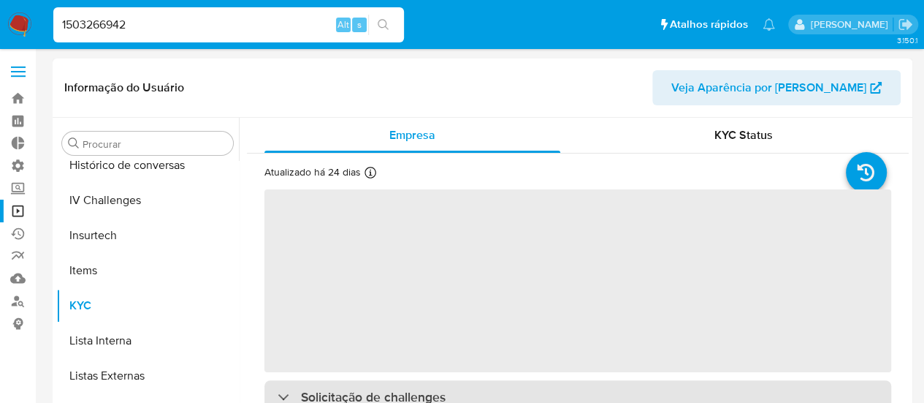
scroll to position [617, 0]
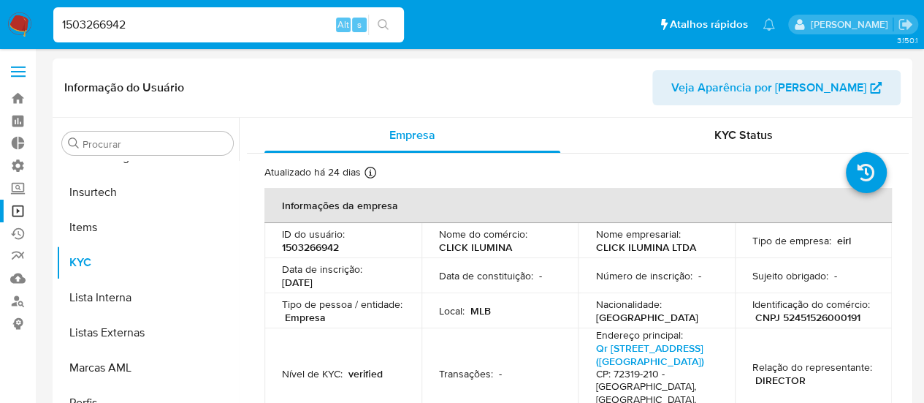
select select "10"
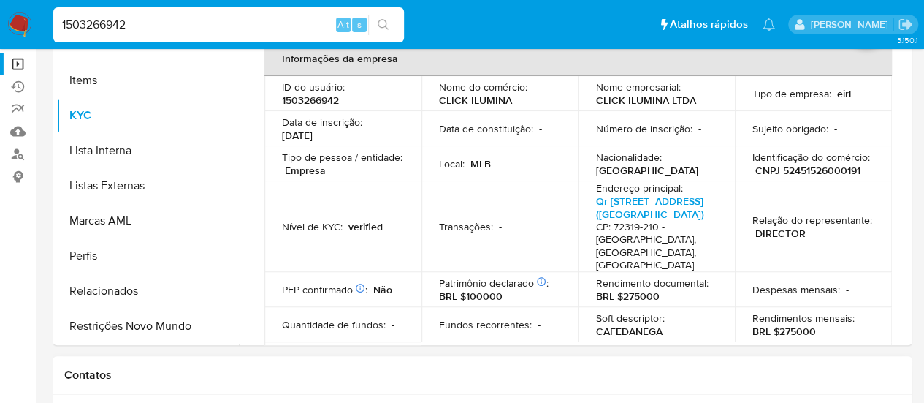
scroll to position [219, 0]
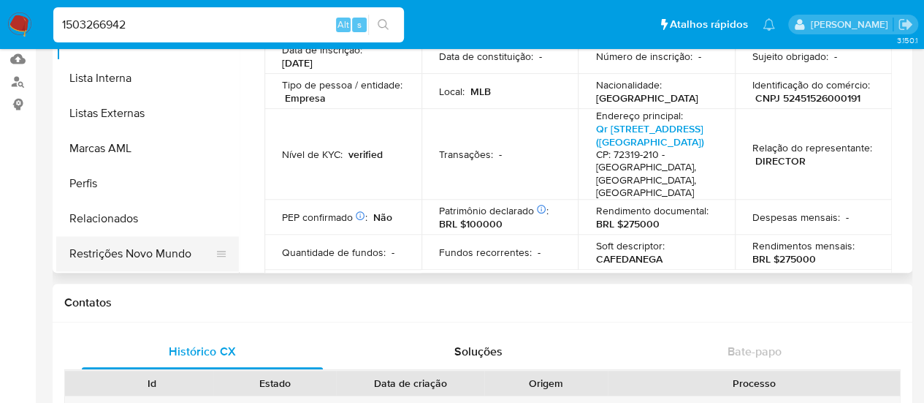
click at [169, 256] on button "Restrições Novo Mundo" at bounding box center [141, 253] width 171 height 35
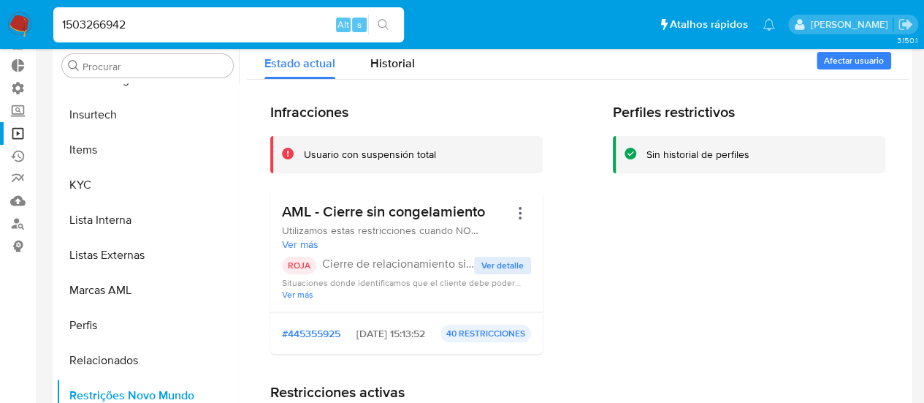
scroll to position [73, 0]
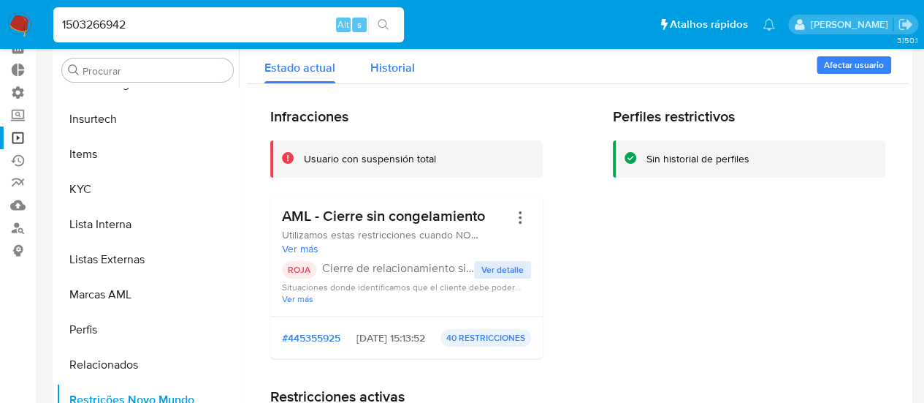
click at [405, 77] on div "Historial" at bounding box center [392, 64] width 45 height 39
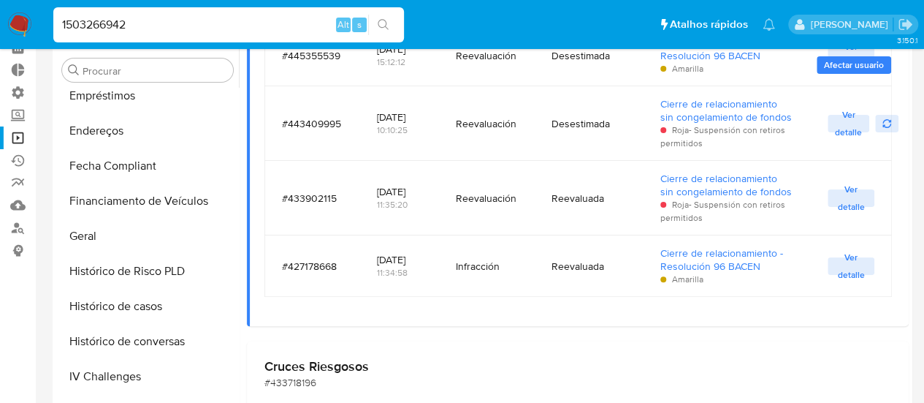
scroll to position [471, 0]
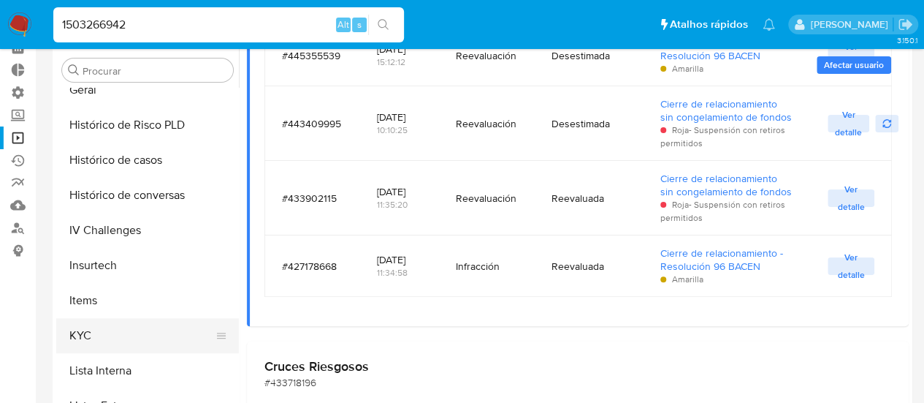
click at [101, 335] on button "KYC" at bounding box center [141, 335] width 171 height 35
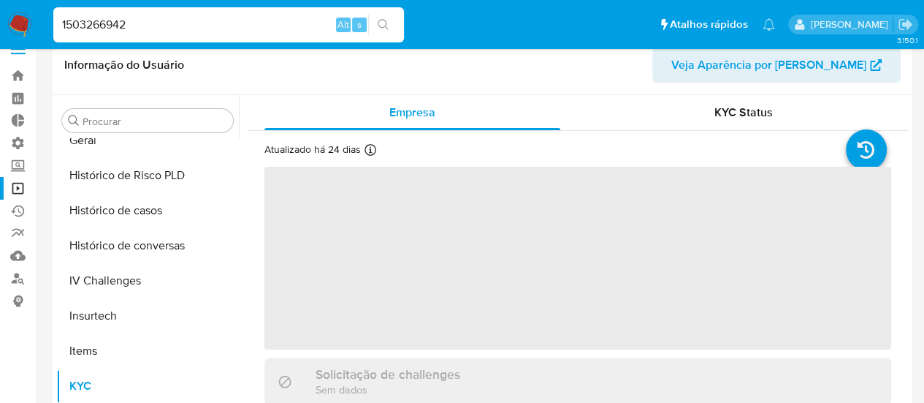
scroll to position [0, 0]
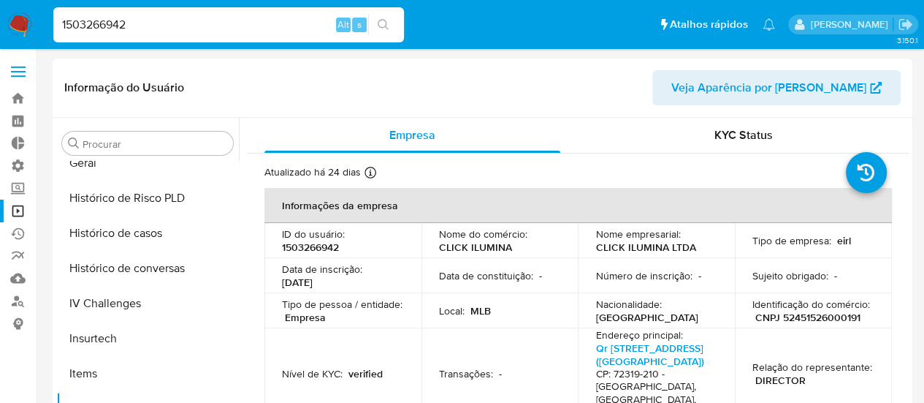
drag, startPoint x: 87, startPoint y: 28, endPoint x: 7, endPoint y: 30, distance: 79.6
click at [7, 30] on nav "Pausado Ver notificaciones 1503266942 Alt s Atalhos rápidos Presiona las siguie…" at bounding box center [462, 24] width 924 height 49
paste input "446722788"
type input "446722788"
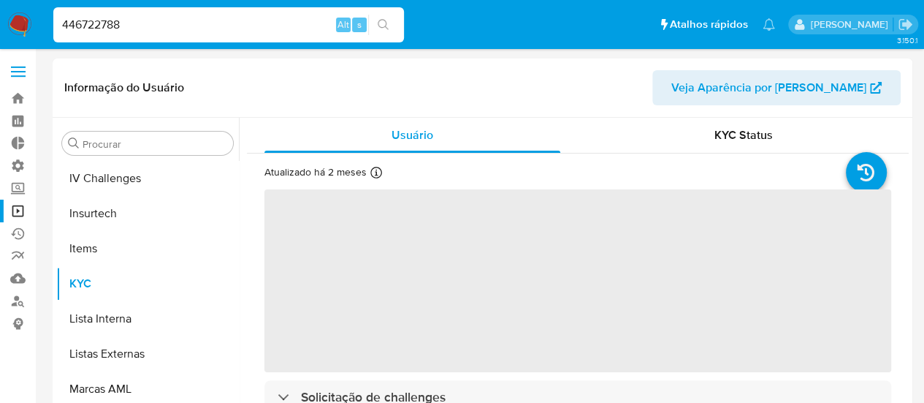
scroll to position [617, 0]
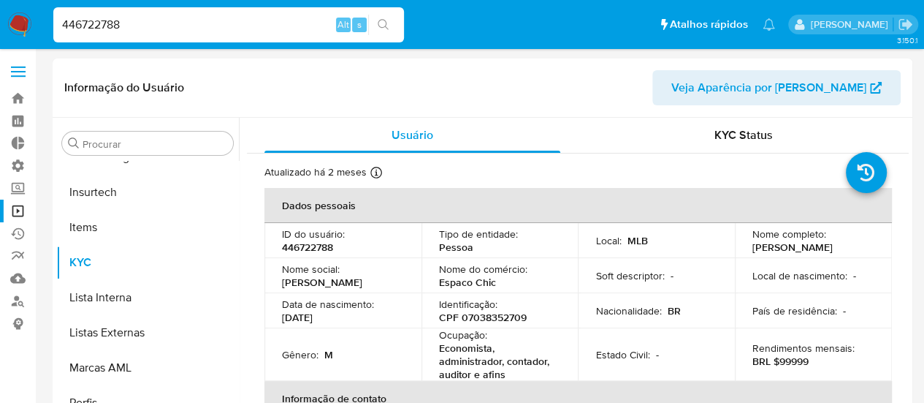
select select "10"
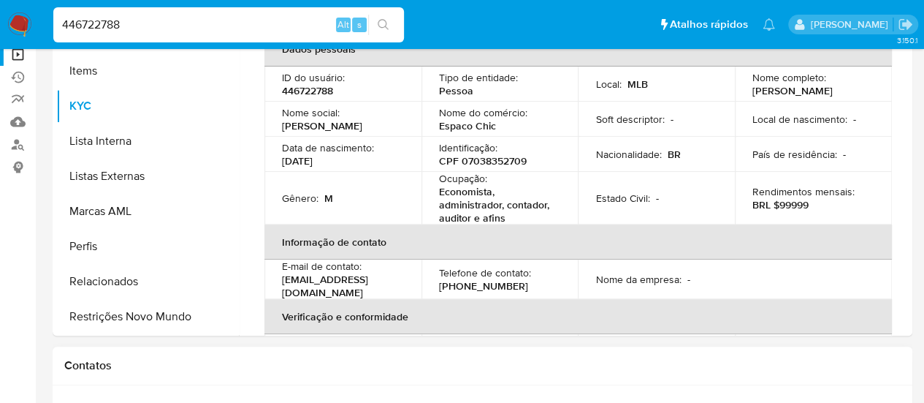
scroll to position [219, 0]
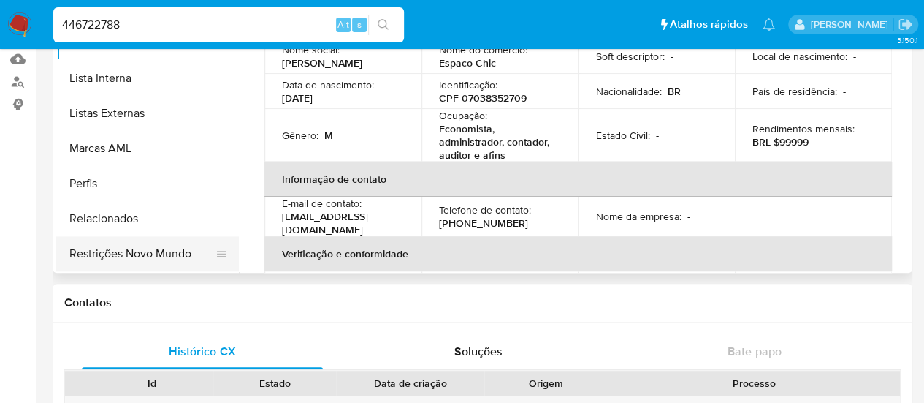
click at [123, 246] on button "Restrições Novo Mundo" at bounding box center [141, 253] width 171 height 35
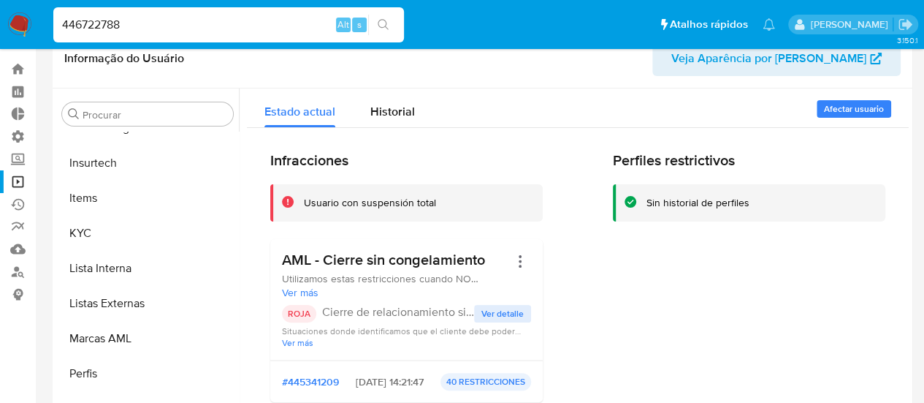
scroll to position [0, 0]
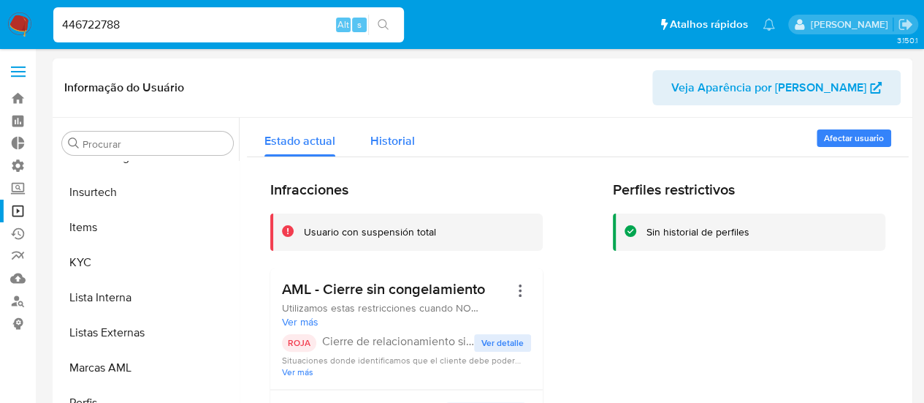
click at [405, 137] on span "Historial" at bounding box center [392, 140] width 45 height 17
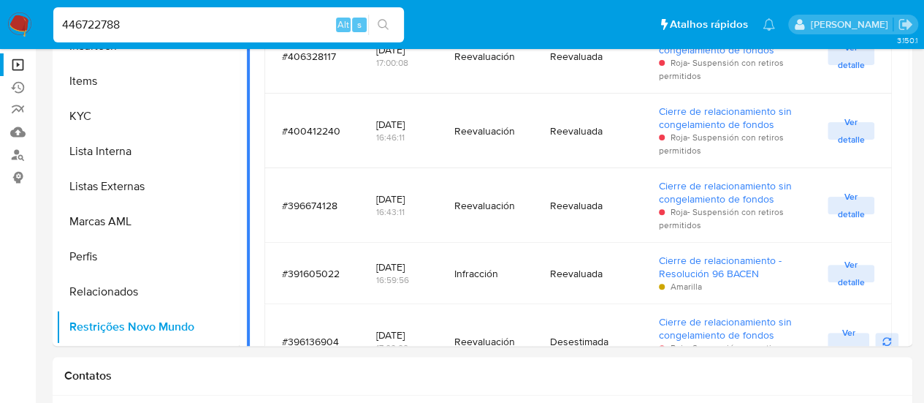
scroll to position [602, 0]
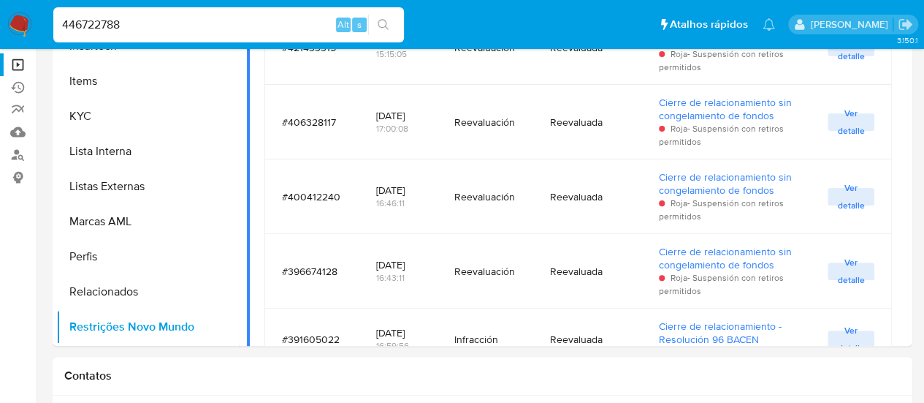
drag, startPoint x: 134, startPoint y: 23, endPoint x: 0, endPoint y: 24, distance: 134.4
click at [0, 24] on nav "Pausado Ver notificaciones 446722788 Alt s Atalhos rápidos Presiona las siguien…" at bounding box center [462, 24] width 924 height 49
paste input "1192625656"
type input "1192625656"
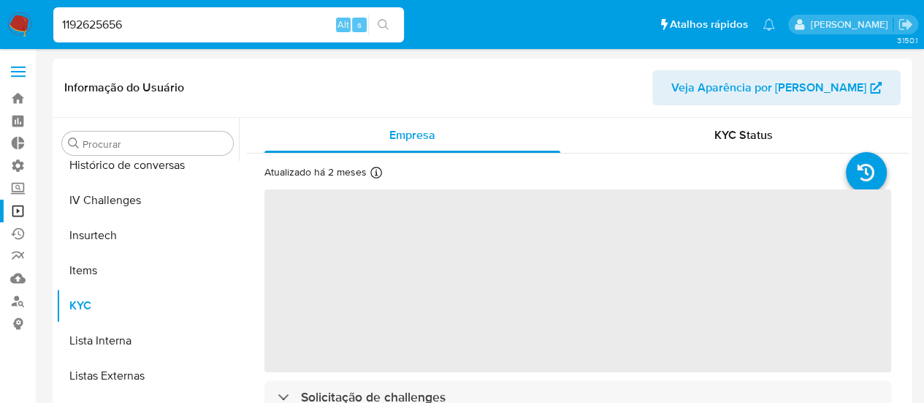
scroll to position [617, 0]
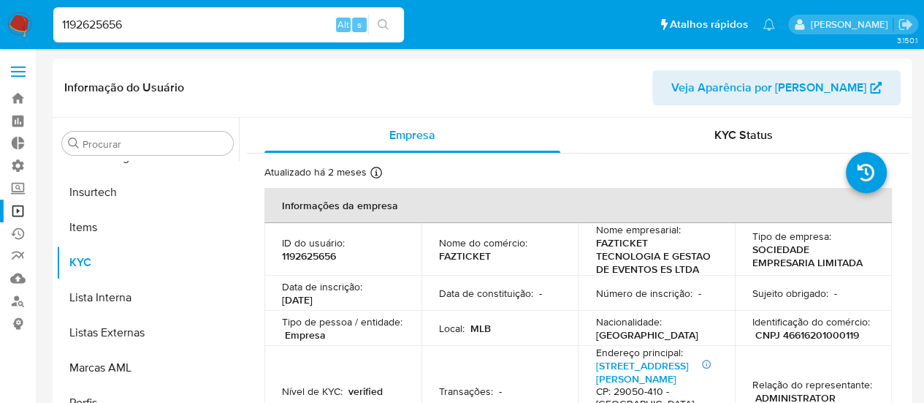
select select "10"
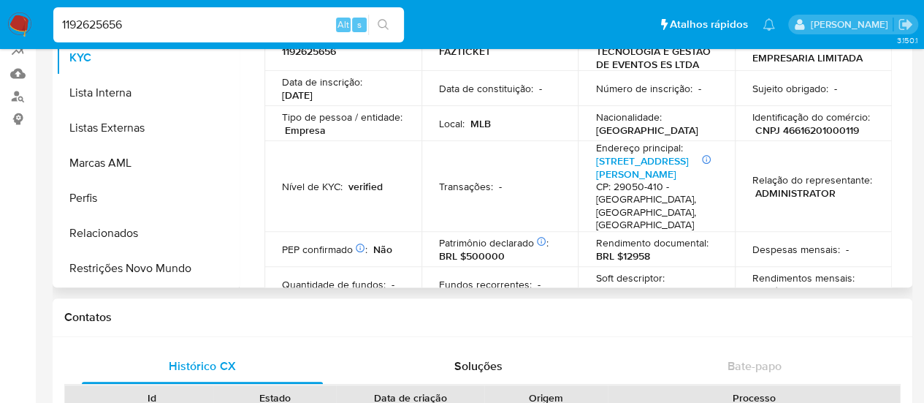
scroll to position [219, 0]
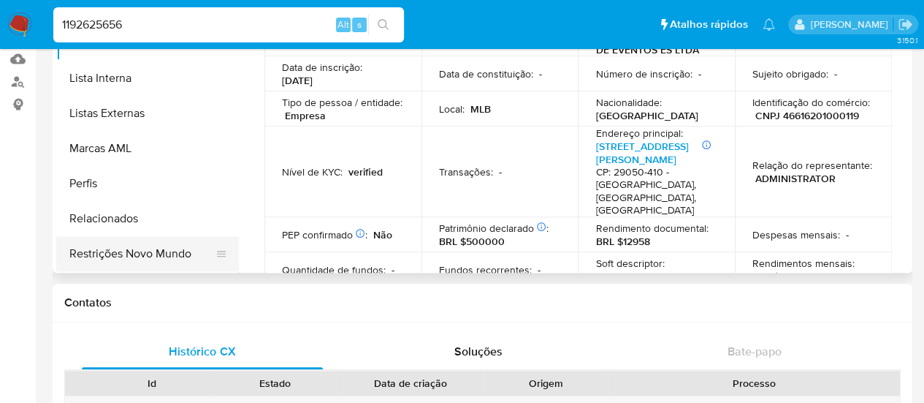
click at [126, 256] on button "Restrições Novo Mundo" at bounding box center [141, 253] width 171 height 35
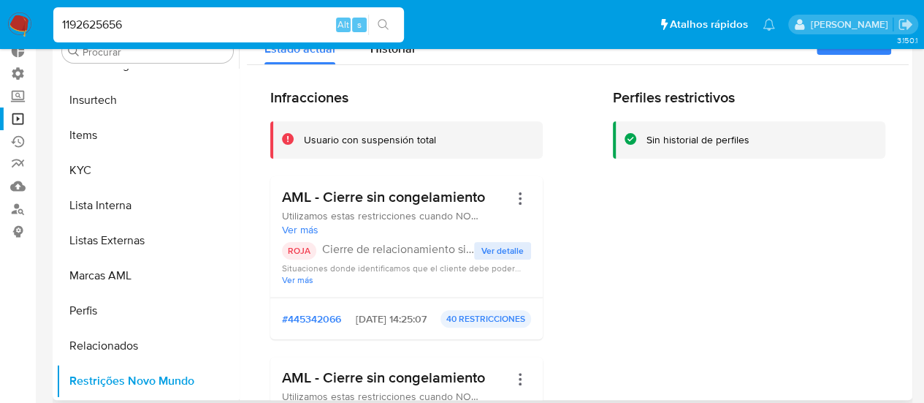
scroll to position [73, 0]
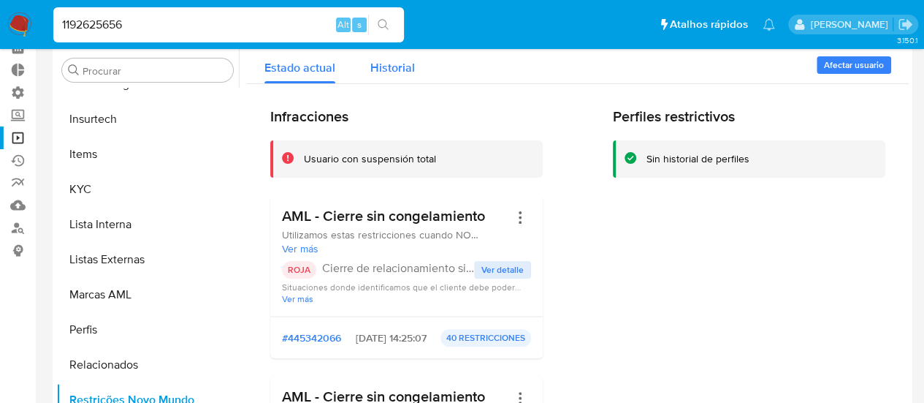
click at [380, 68] on span "Historial" at bounding box center [392, 67] width 45 height 17
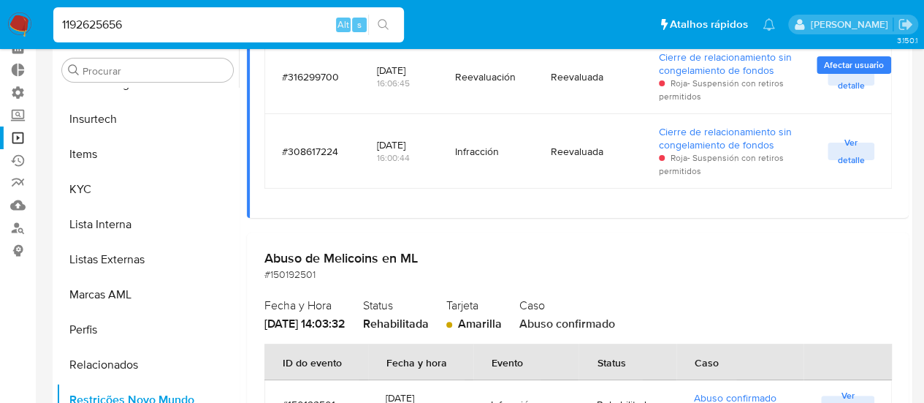
scroll to position [2338, 0]
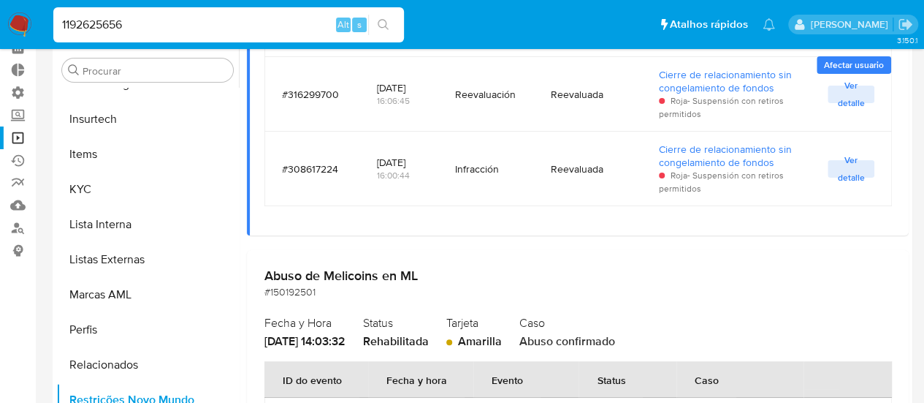
drag, startPoint x: 134, startPoint y: 25, endPoint x: 0, endPoint y: 31, distance: 133.8
click at [0, 31] on nav "Pausado Ver notificaciones 1192625656 Alt s Atalhos rápidos Presiona las siguie…" at bounding box center [462, 24] width 924 height 49
paste input "980459392"
type input "1980459392"
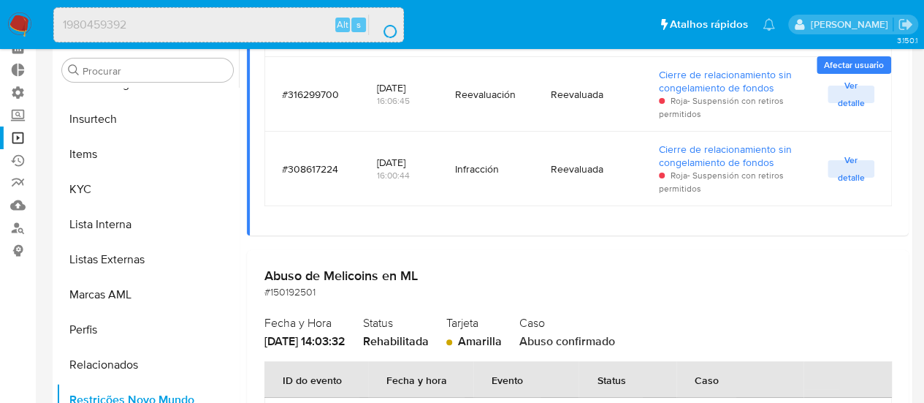
scroll to position [0, 0]
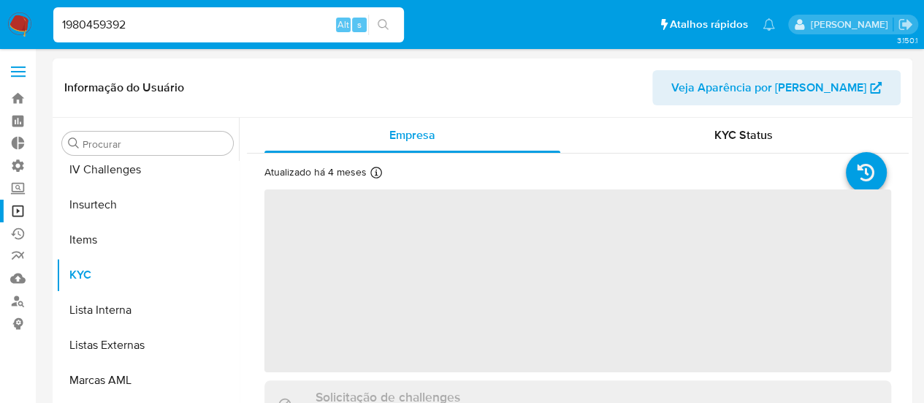
scroll to position [617, 0]
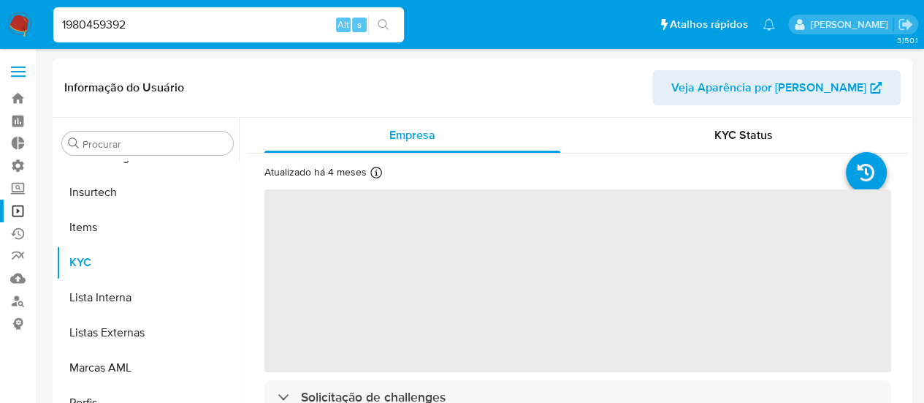
select select "10"
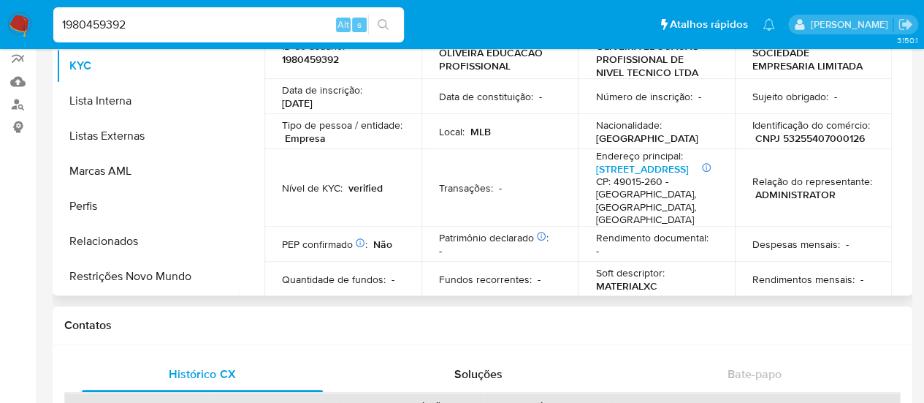
scroll to position [219, 0]
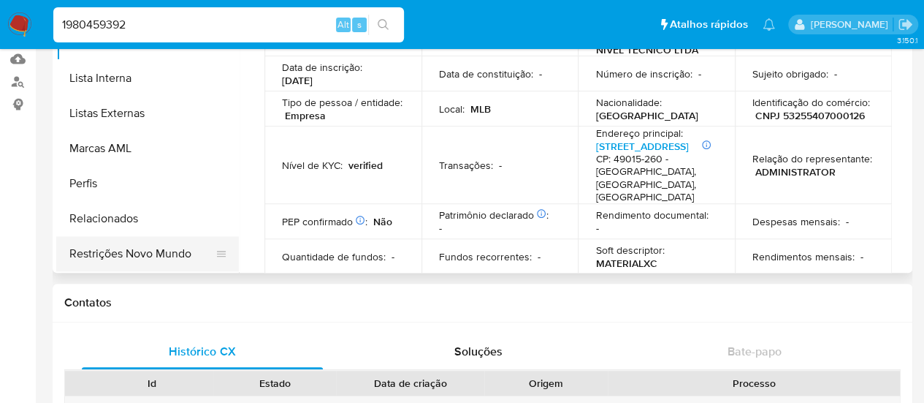
click at [148, 254] on button "Restrições Novo Mundo" at bounding box center [141, 253] width 171 height 35
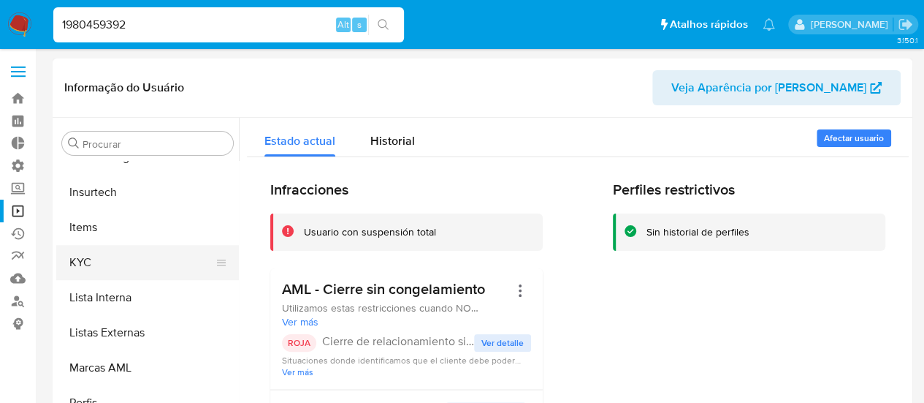
scroll to position [544, 0]
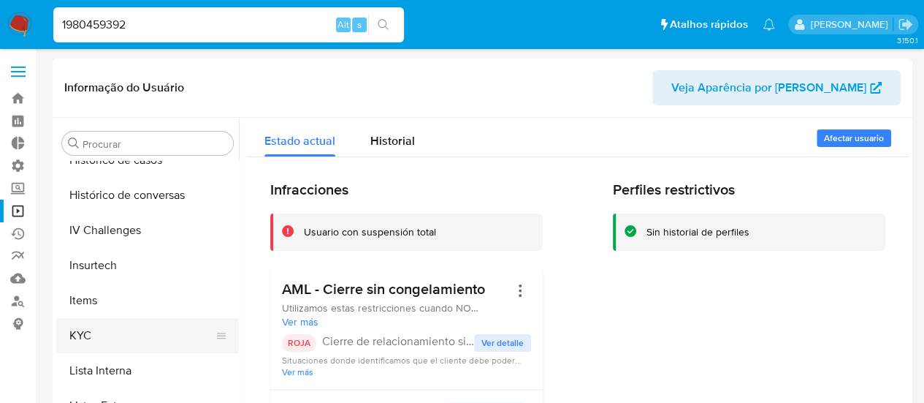
click at [102, 340] on button "KYC" at bounding box center [141, 335] width 171 height 35
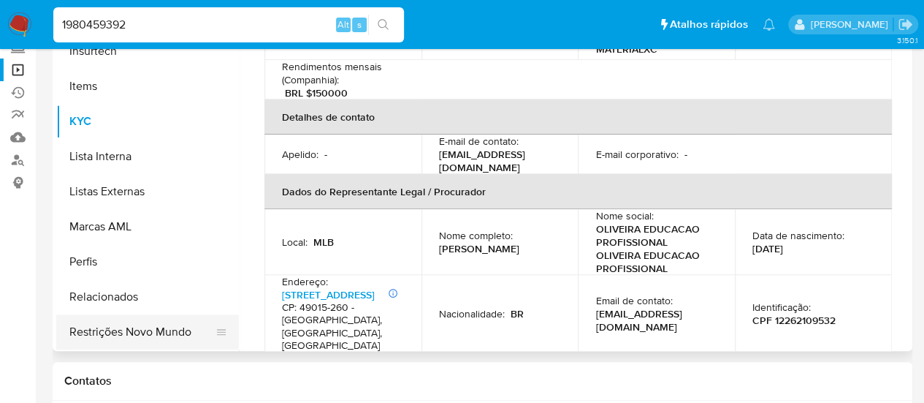
scroll to position [146, 0]
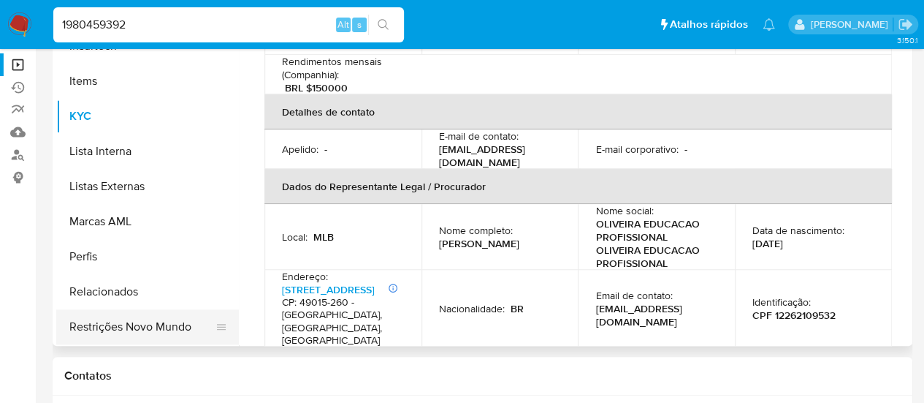
click at [161, 328] on button "Restrições Novo Mundo" at bounding box center [141, 326] width 171 height 35
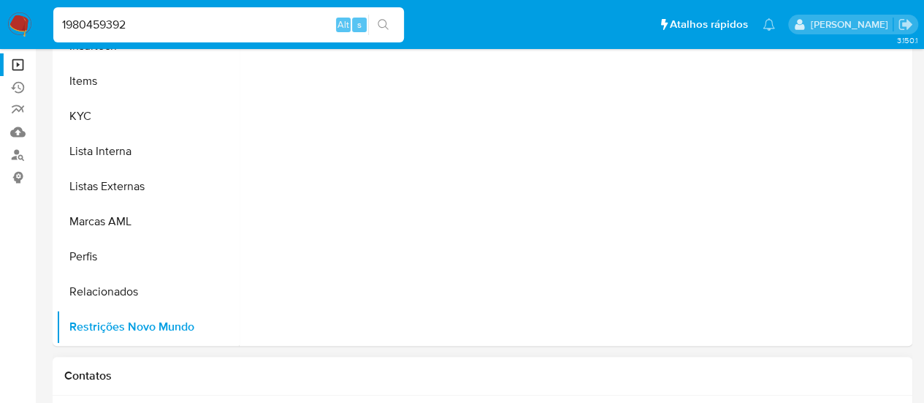
scroll to position [0, 0]
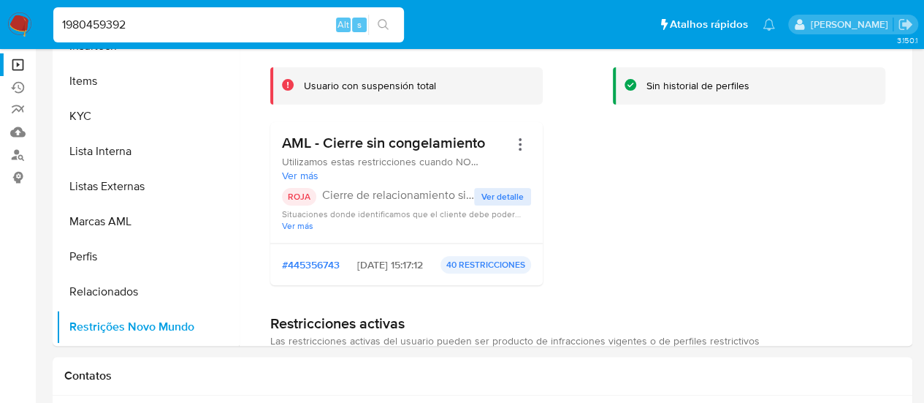
drag, startPoint x: 172, startPoint y: 18, endPoint x: 0, endPoint y: 26, distance: 172.6
click at [0, 26] on nav "Pausado Ver notificaciones 1980459392 Alt s Atalhos rápidos Presiona las siguie…" at bounding box center [462, 24] width 924 height 49
paste input "664250375"
type input "1664250375"
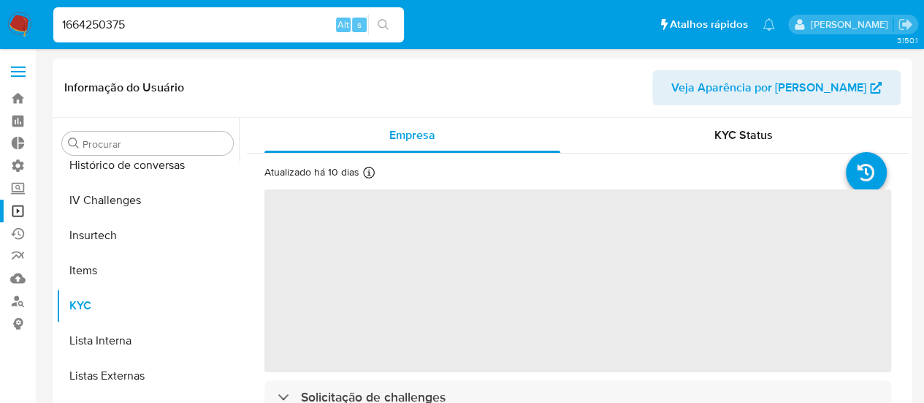
scroll to position [617, 0]
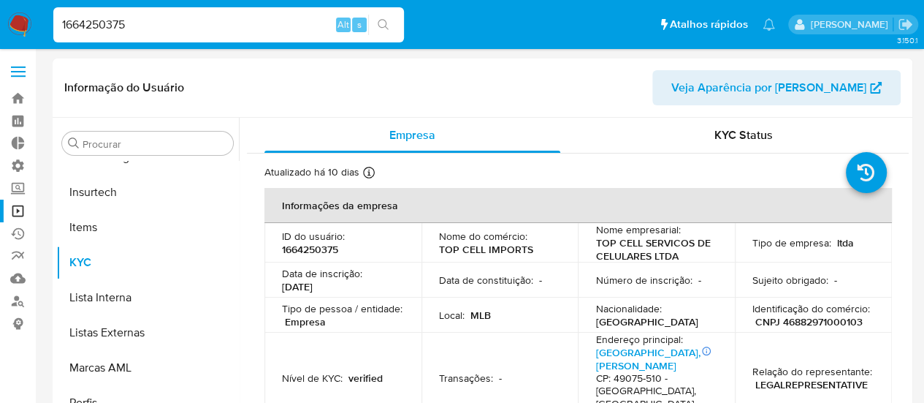
select select "10"
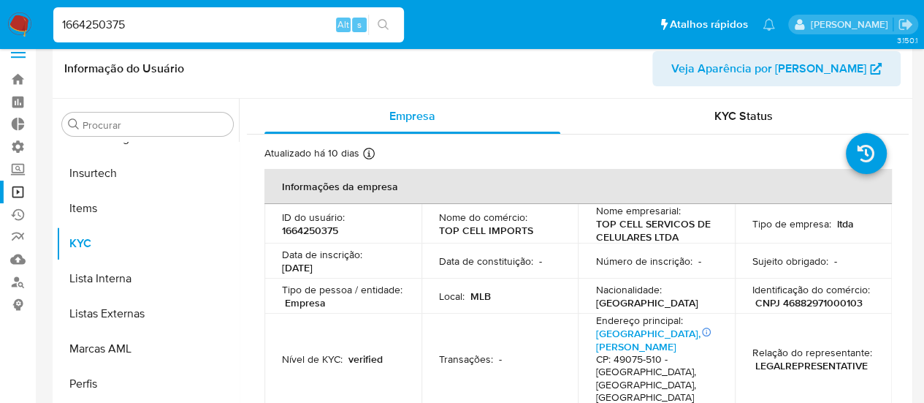
scroll to position [292, 0]
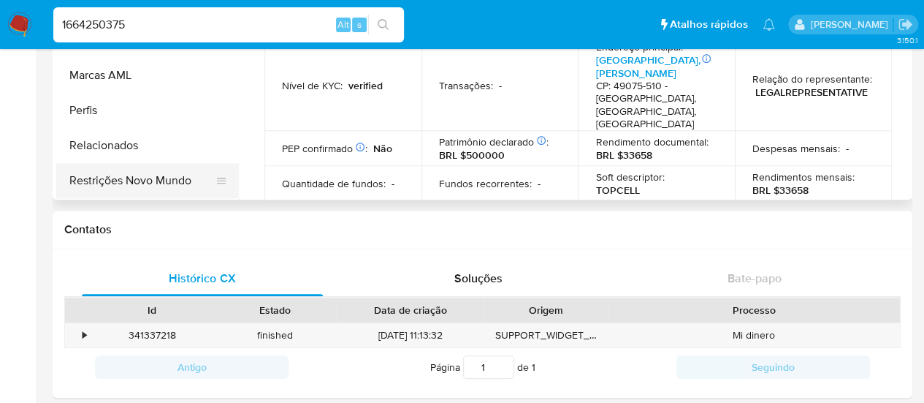
click at [145, 183] on button "Restrições Novo Mundo" at bounding box center [141, 180] width 171 height 35
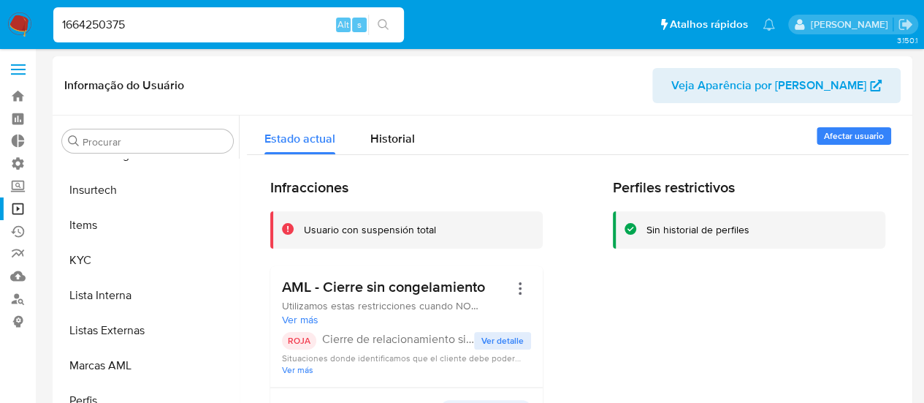
scroll to position [0, 0]
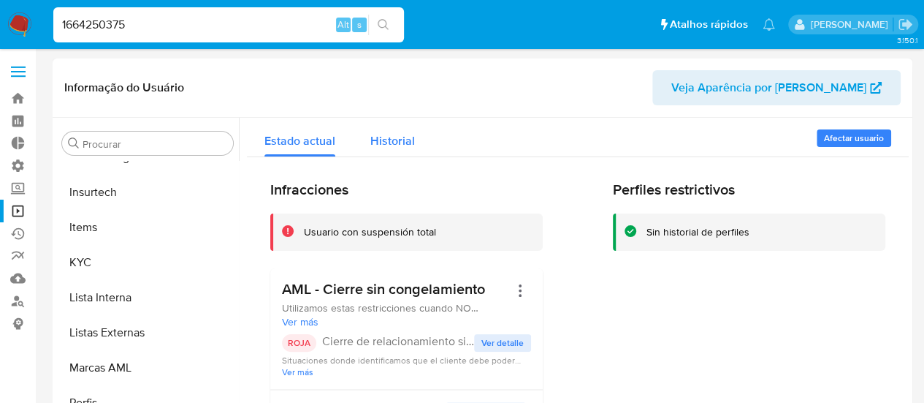
click at [397, 142] on span "Historial" at bounding box center [392, 140] width 45 height 17
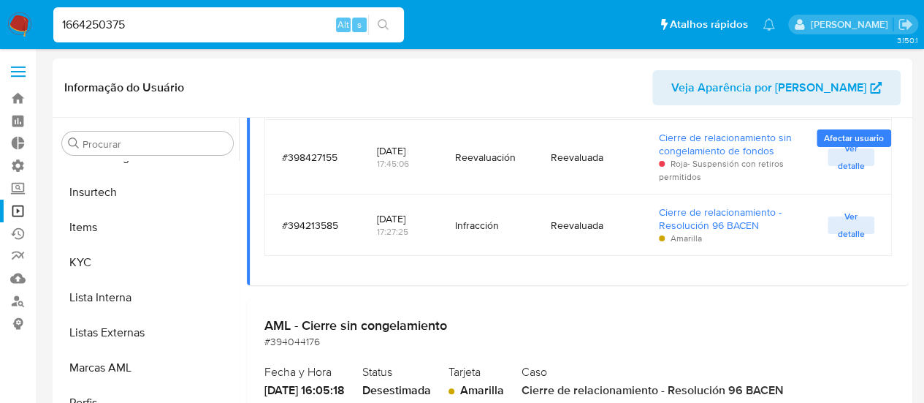
scroll to position [814, 0]
